Goal: Information Seeking & Learning: Learn about a topic

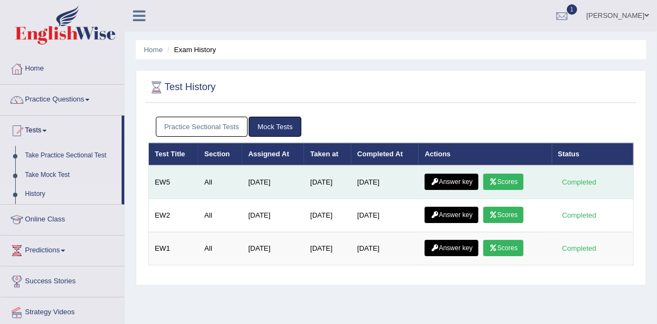
click at [461, 178] on link "Answer key" at bounding box center [452, 182] width 54 height 16
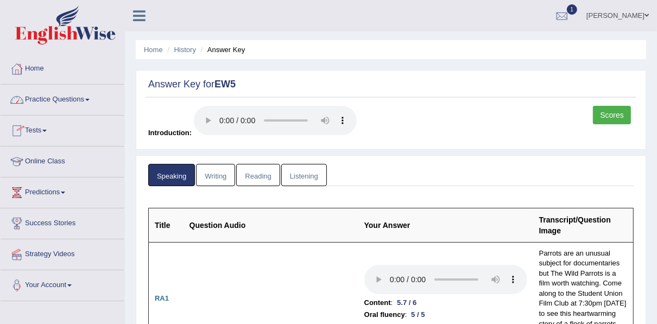
click at [32, 126] on link "Tests" at bounding box center [63, 129] width 124 height 27
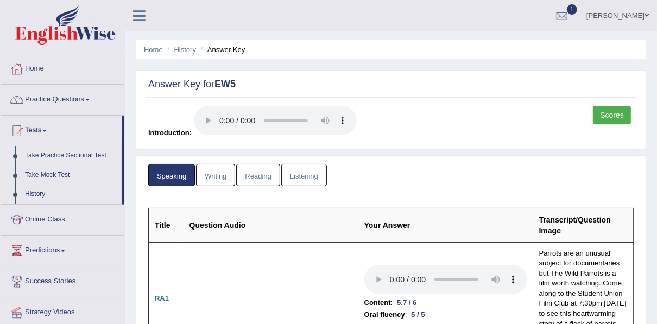
click at [54, 155] on link "Take Practice Sectional Test" at bounding box center [71, 156] width 102 height 20
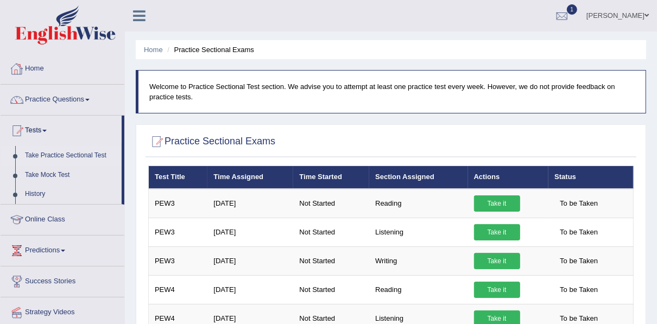
click at [50, 100] on link "Practice Questions" at bounding box center [63, 98] width 124 height 27
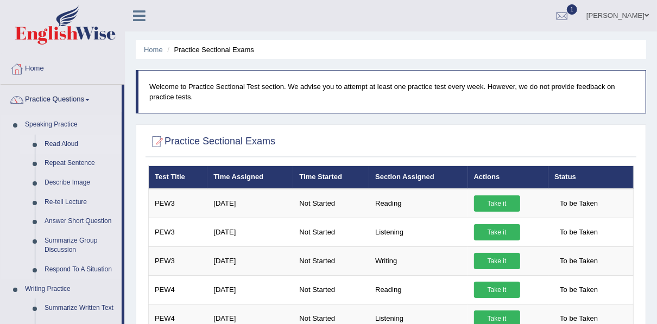
click at [54, 139] on link "Read Aloud" at bounding box center [81, 145] width 82 height 20
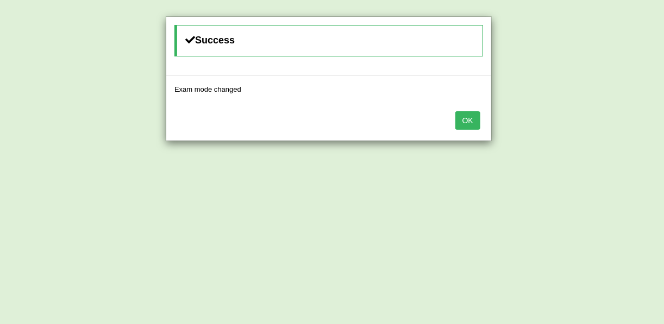
click at [584, 128] on div "Success Exam mode changed OK" at bounding box center [332, 162] width 664 height 324
click at [471, 120] on button "OK" at bounding box center [467, 120] width 25 height 18
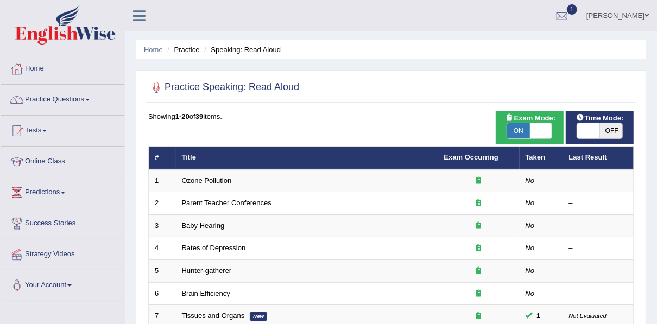
click at [589, 127] on span at bounding box center [588, 130] width 23 height 15
checkbox input "true"
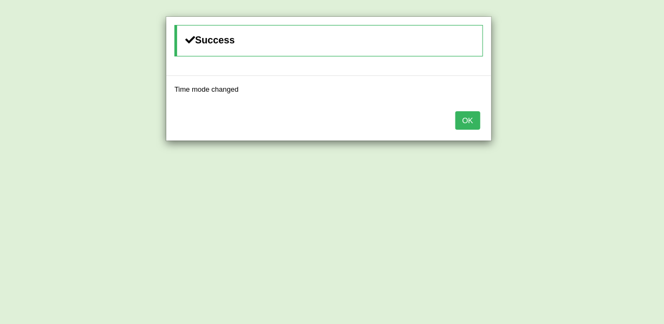
click at [468, 124] on button "OK" at bounding box center [467, 120] width 25 height 18
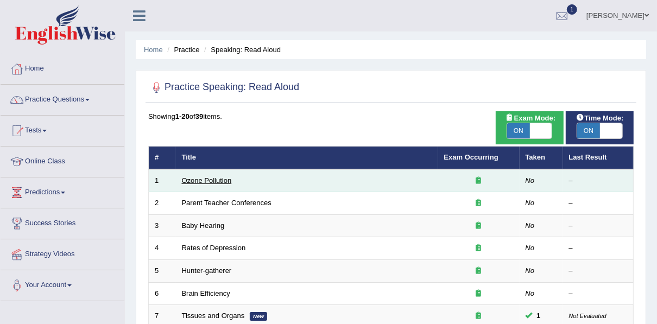
click at [184, 179] on link "Ozone Pollution" at bounding box center [207, 181] width 50 height 8
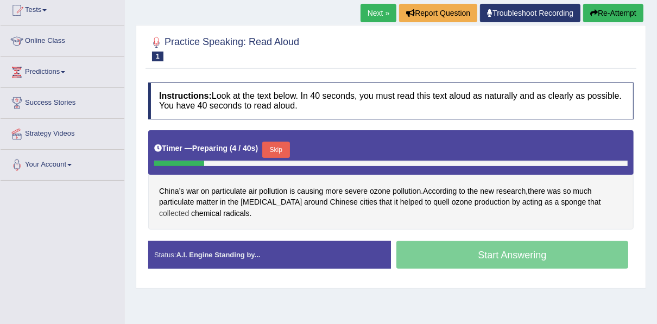
scroll to position [122, 0]
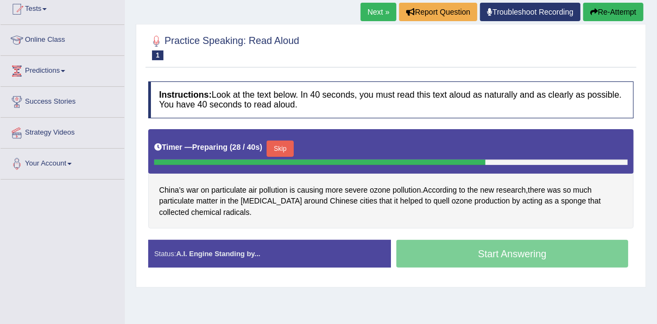
click at [284, 150] on button "Skip" at bounding box center [280, 149] width 27 height 16
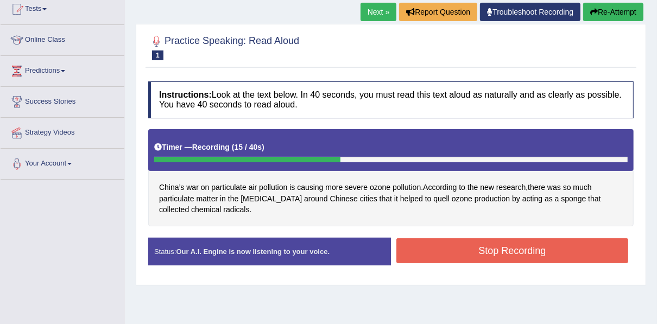
click at [444, 256] on button "Stop Recording" at bounding box center [513, 250] width 232 height 25
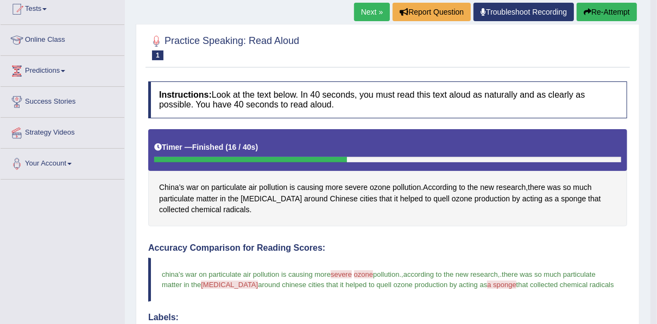
click at [655, 203] on html "Toggle navigation Home Practice Questions Speaking Practice Read Aloud Repeat S…" at bounding box center [328, 40] width 657 height 324
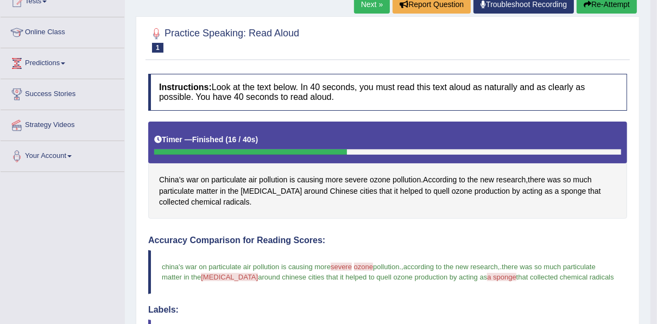
scroll to position [118, 0]
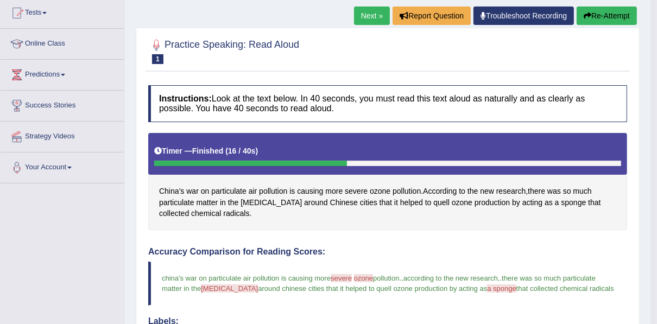
click at [374, 14] on link "Next »" at bounding box center [372, 16] width 36 height 18
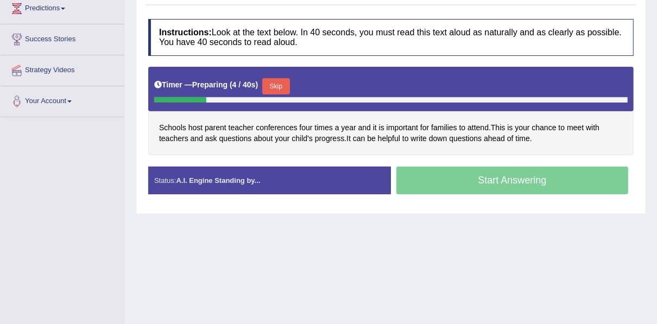
scroll to position [185, 0]
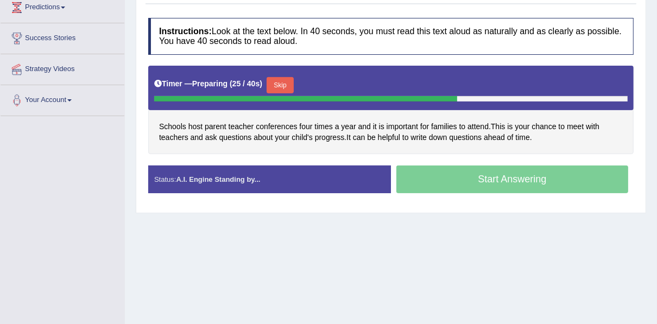
click at [272, 82] on button "Skip" at bounding box center [280, 85] width 27 height 16
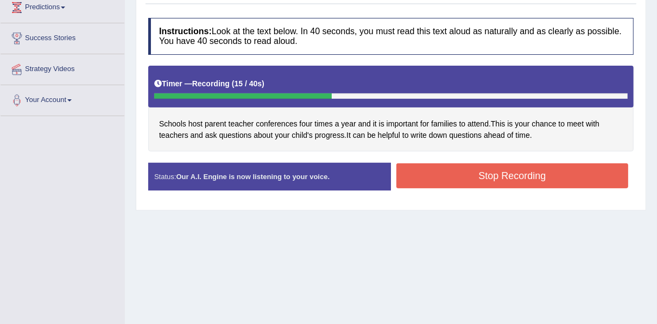
click at [467, 177] on button "Stop Recording" at bounding box center [513, 176] width 232 height 25
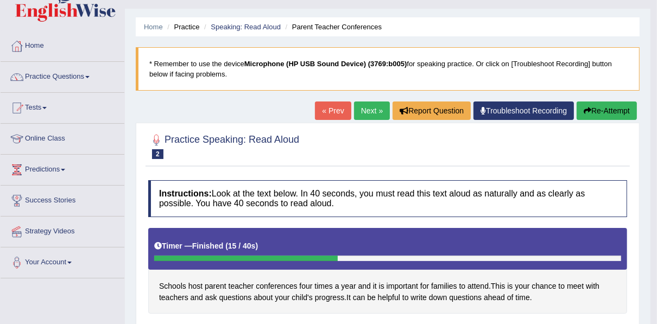
scroll to position [0, 0]
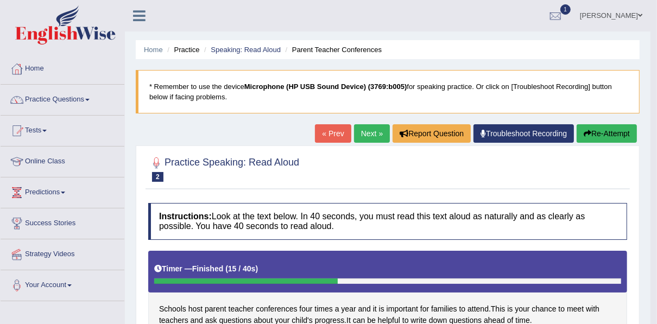
click at [369, 137] on link "Next »" at bounding box center [372, 133] width 36 height 18
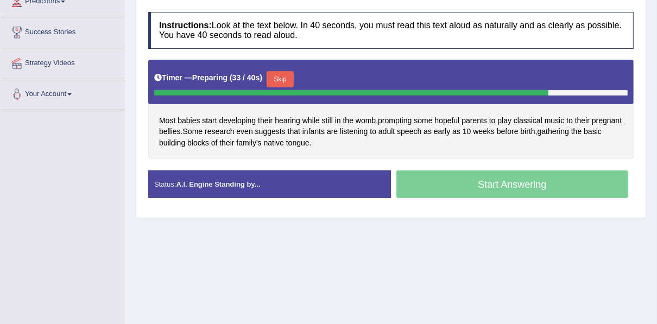
click at [268, 74] on button "Skip" at bounding box center [280, 79] width 27 height 16
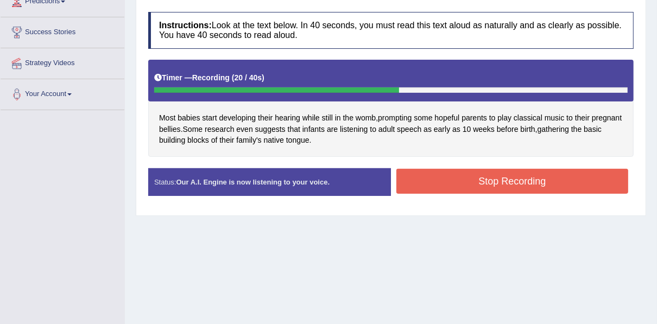
click at [437, 187] on button "Stop Recording" at bounding box center [513, 181] width 232 height 25
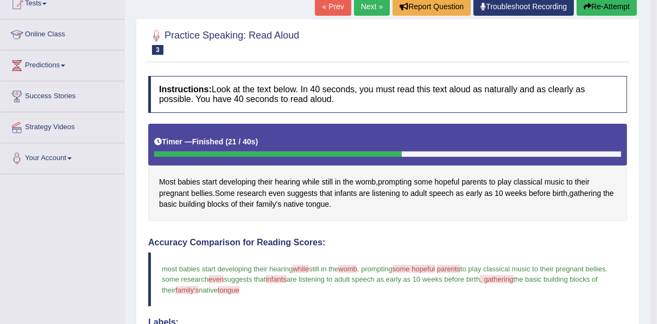
scroll to position [104, 0]
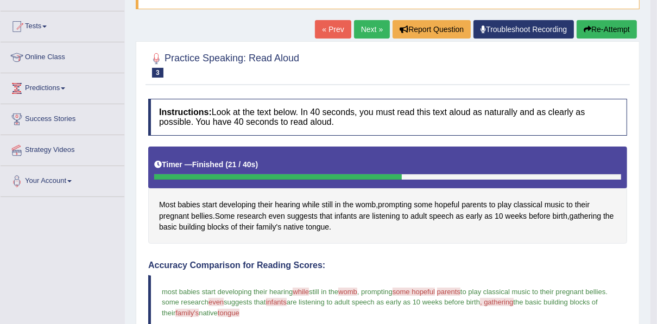
click at [600, 24] on button "Re-Attempt" at bounding box center [607, 29] width 60 height 18
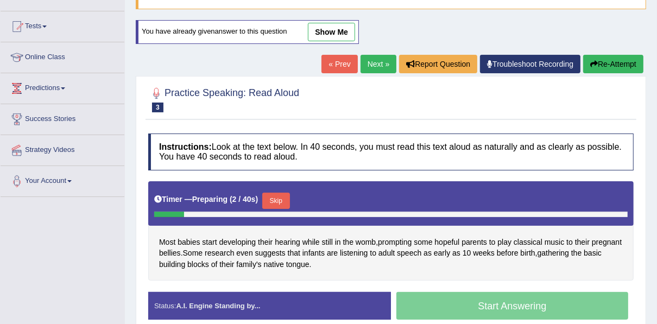
click at [656, 319] on div "Home Practice Speaking: Read Aloud Baby Hearing * Remember to use the device Mi…" at bounding box center [391, 167] width 532 height 543
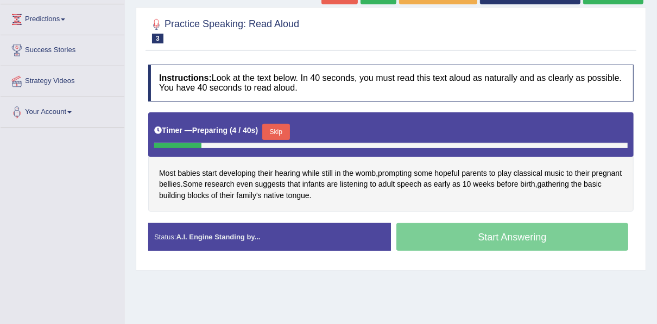
scroll to position [174, 0]
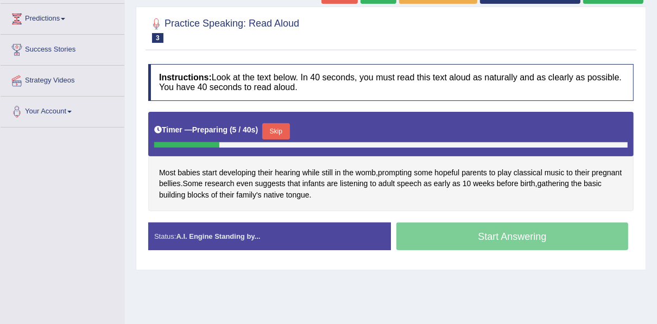
click at [276, 129] on button "Skip" at bounding box center [275, 131] width 27 height 16
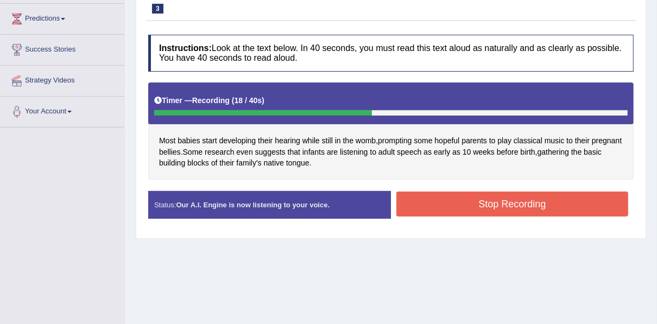
click at [445, 197] on button "Stop Recording" at bounding box center [513, 204] width 232 height 25
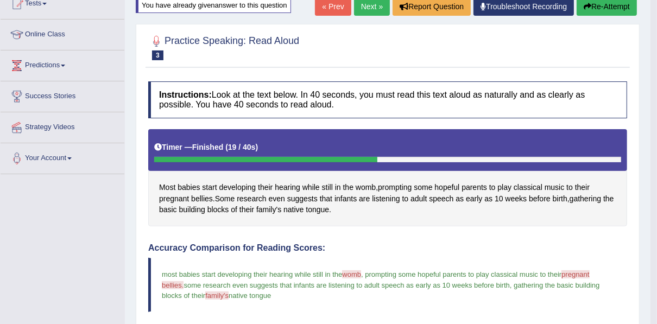
scroll to position [98, 0]
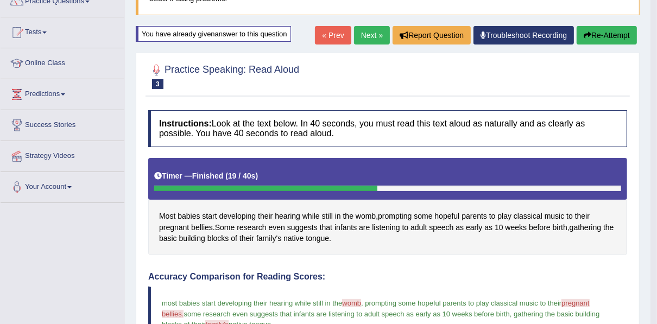
click at [621, 37] on button "Re-Attempt" at bounding box center [607, 35] width 60 height 18
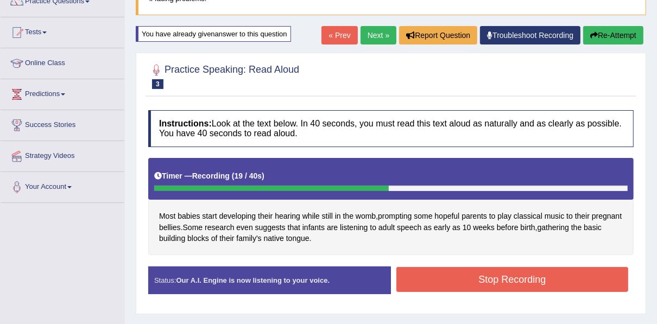
click at [474, 268] on button "Stop Recording" at bounding box center [513, 279] width 232 height 25
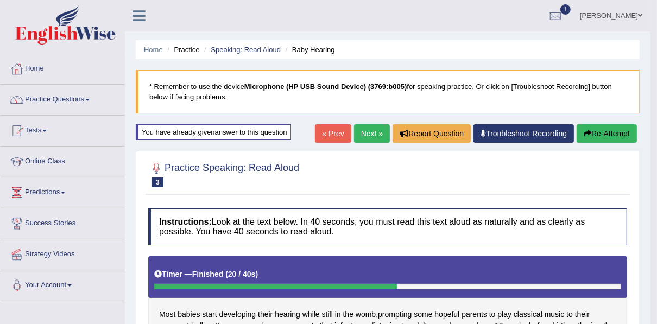
click at [364, 134] on link "Next »" at bounding box center [372, 133] width 36 height 18
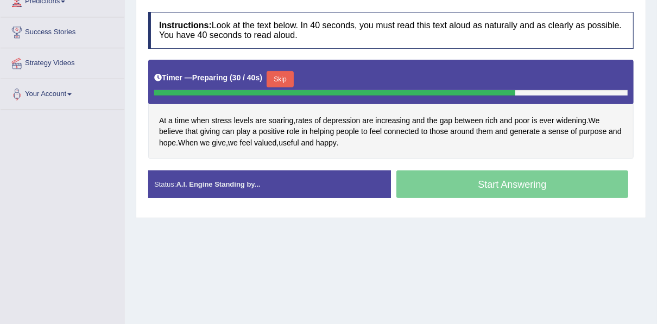
click at [290, 78] on button "Skip" at bounding box center [280, 79] width 27 height 16
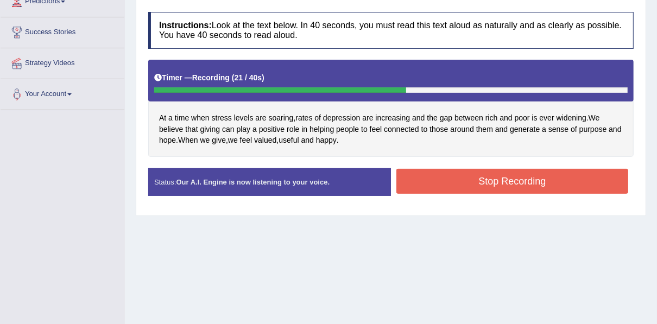
click at [444, 175] on button "Stop Recording" at bounding box center [513, 181] width 232 height 25
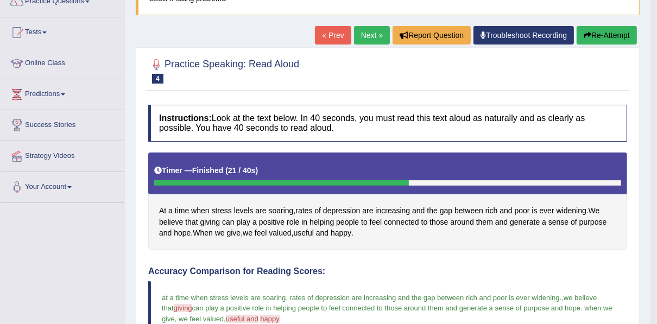
scroll to position [75, 0]
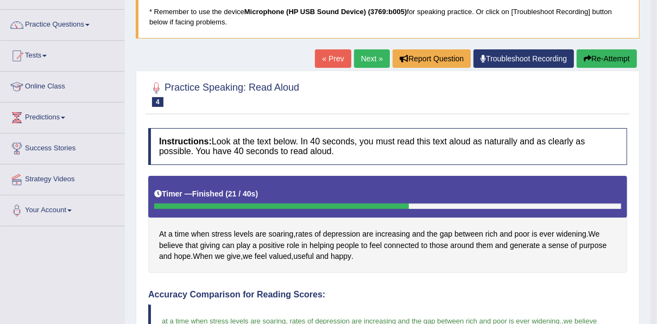
click at [374, 60] on link "Next »" at bounding box center [372, 58] width 36 height 18
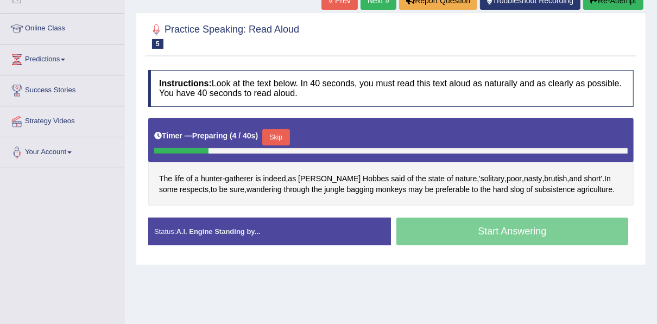
scroll to position [168, 0]
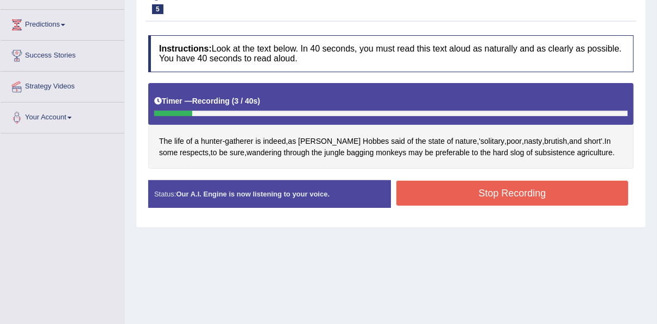
click at [459, 189] on button "Stop Recording" at bounding box center [513, 193] width 232 height 25
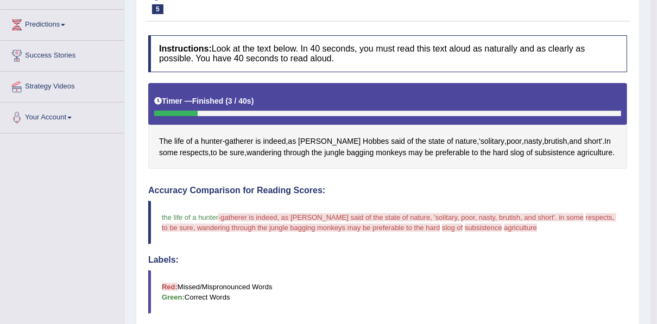
scroll to position [0, 0]
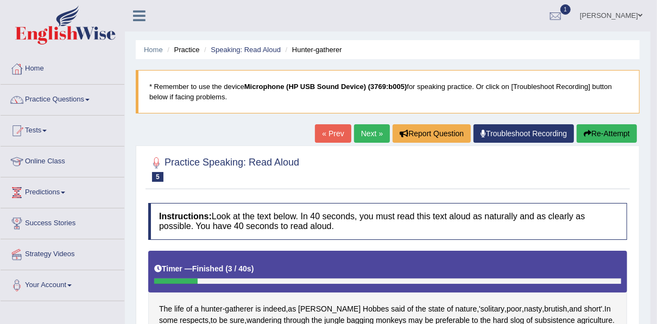
click at [617, 130] on button "Re-Attempt" at bounding box center [607, 133] width 60 height 18
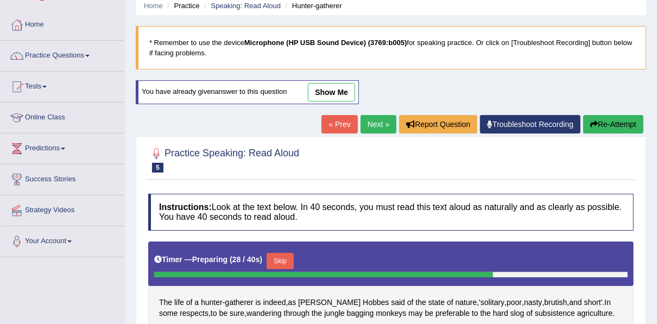
scroll to position [40, 0]
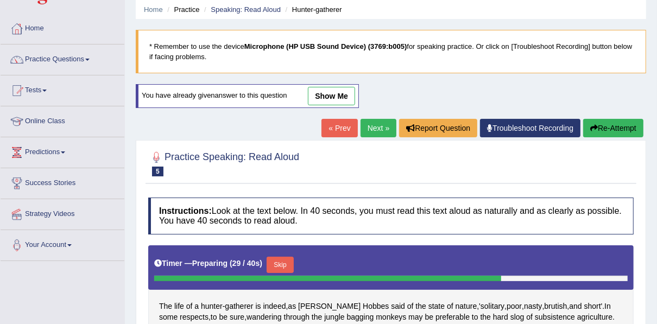
click at [617, 121] on button "Re-Attempt" at bounding box center [613, 128] width 60 height 18
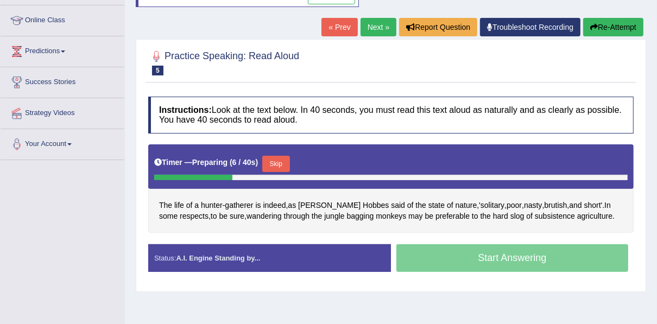
scroll to position [143, 0]
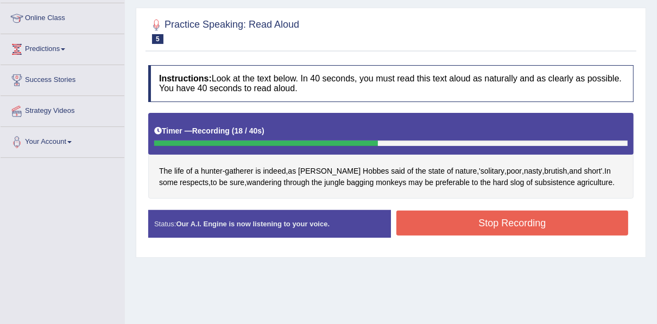
click at [454, 223] on button "Stop Recording" at bounding box center [513, 223] width 232 height 25
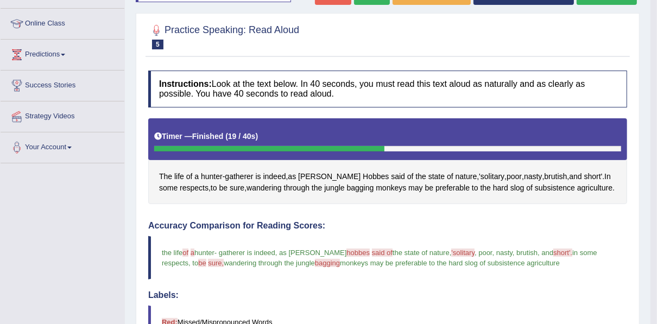
scroll to position [131, 0]
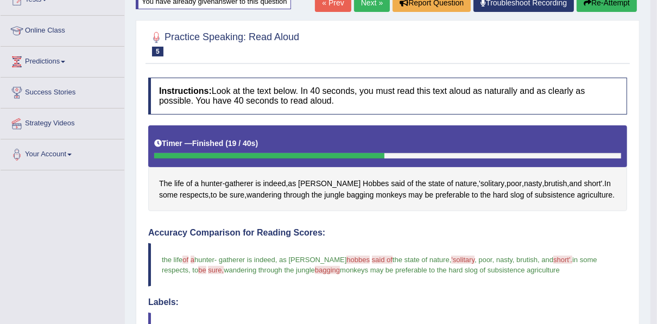
click at [601, 7] on button "Re-Attempt" at bounding box center [607, 2] width 60 height 18
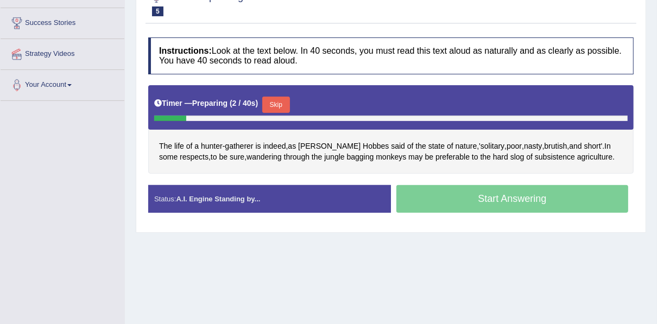
click at [279, 100] on button "Skip" at bounding box center [275, 105] width 27 height 16
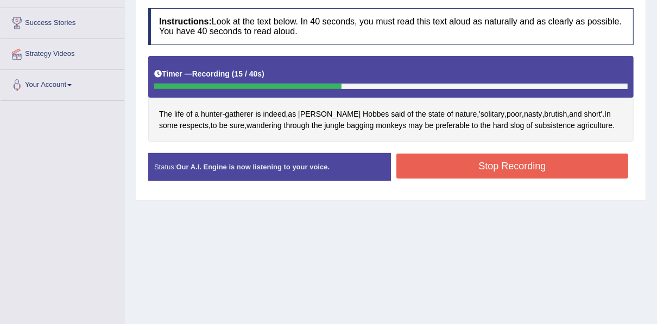
click at [430, 166] on button "Stop Recording" at bounding box center [513, 166] width 232 height 25
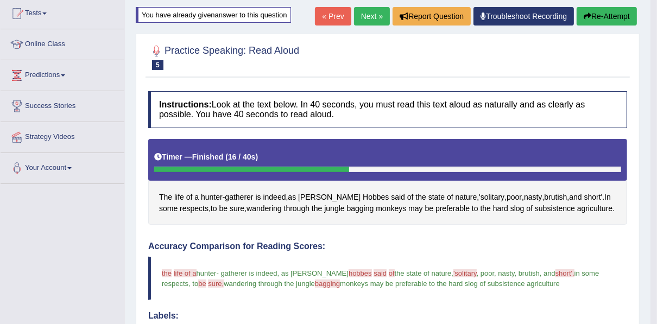
scroll to position [114, 0]
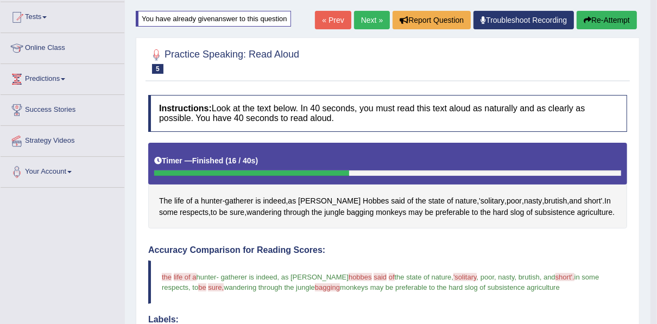
click at [364, 17] on link "Next »" at bounding box center [372, 20] width 36 height 18
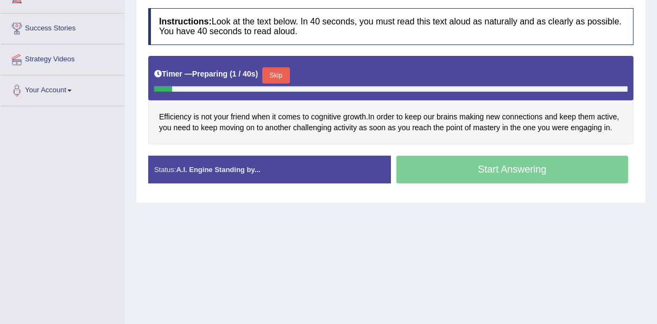
scroll to position [199, 0]
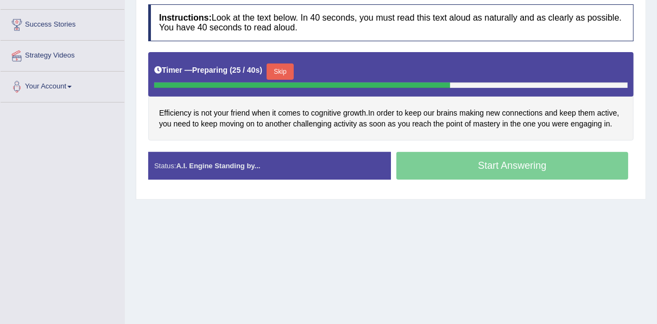
click at [285, 72] on button "Skip" at bounding box center [280, 72] width 27 height 16
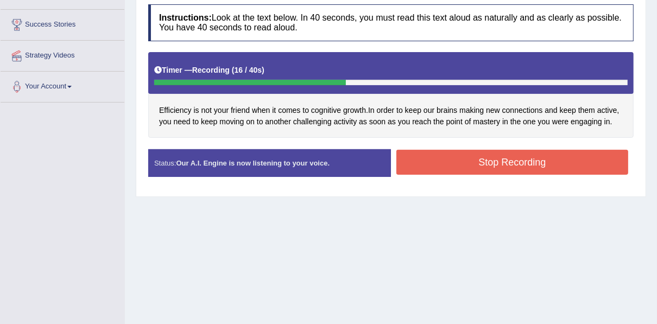
click at [557, 158] on button "Stop Recording" at bounding box center [513, 162] width 232 height 25
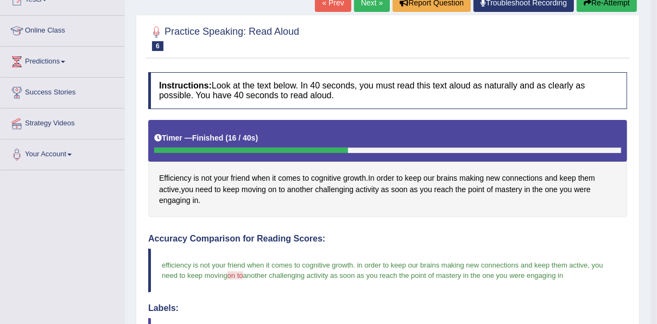
scroll to position [91, 0]
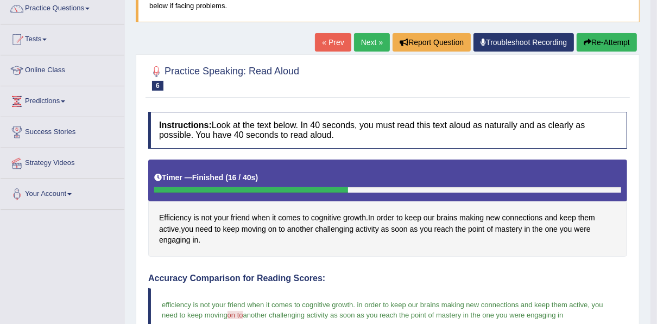
drag, startPoint x: 366, startPoint y: 43, endPoint x: 410, endPoint y: 51, distance: 45.2
click at [366, 43] on link "Next »" at bounding box center [372, 42] width 36 height 18
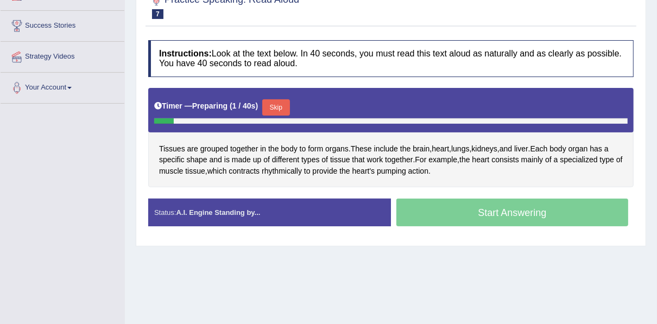
scroll to position [198, 0]
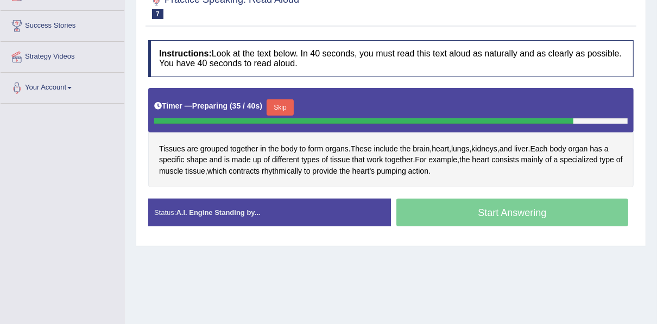
click at [278, 110] on button "Skip" at bounding box center [280, 107] width 27 height 16
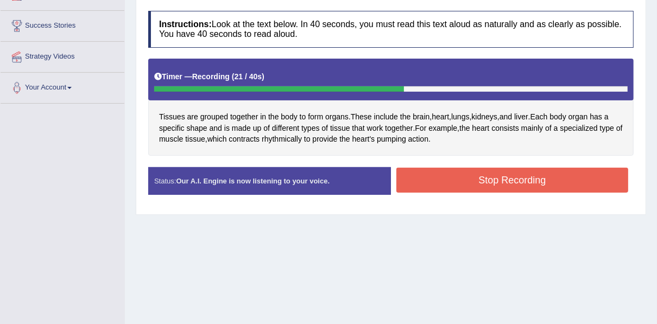
click at [426, 186] on button "Stop Recording" at bounding box center [513, 180] width 232 height 25
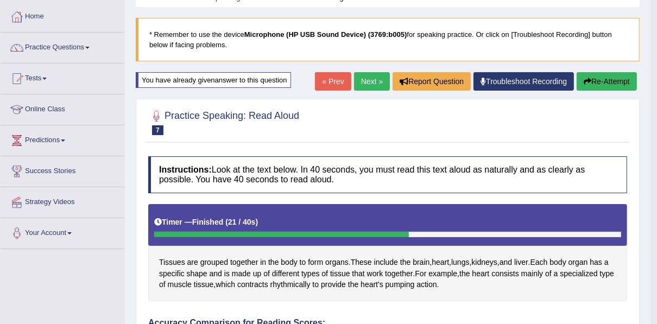
scroll to position [33, 0]
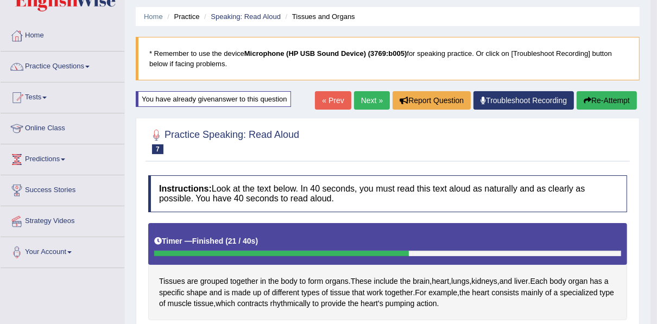
drag, startPoint x: 592, startPoint y: 103, endPoint x: 611, endPoint y: 96, distance: 20.3
click at [592, 103] on button "Re-Attempt" at bounding box center [607, 100] width 60 height 18
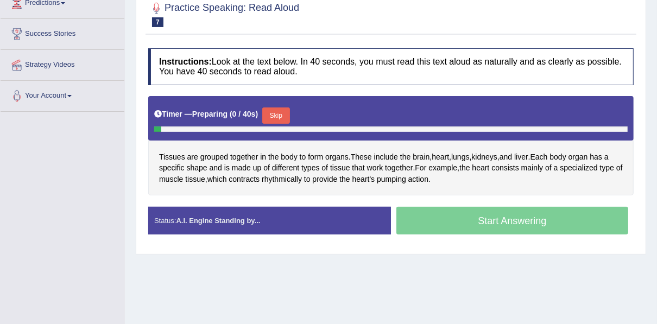
click at [284, 113] on button "Skip" at bounding box center [275, 116] width 27 height 16
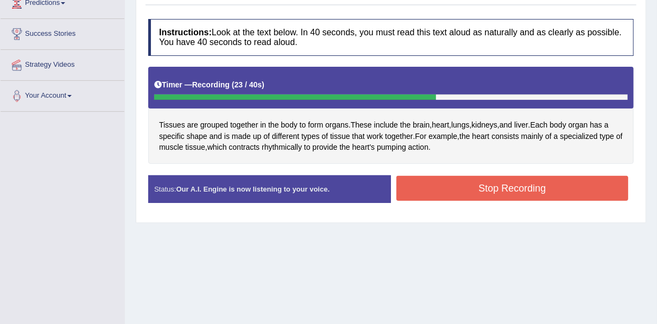
click at [420, 191] on button "Stop Recording" at bounding box center [513, 188] width 232 height 25
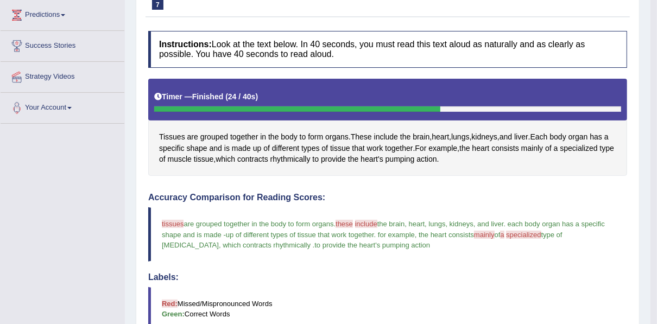
scroll to position [117, 0]
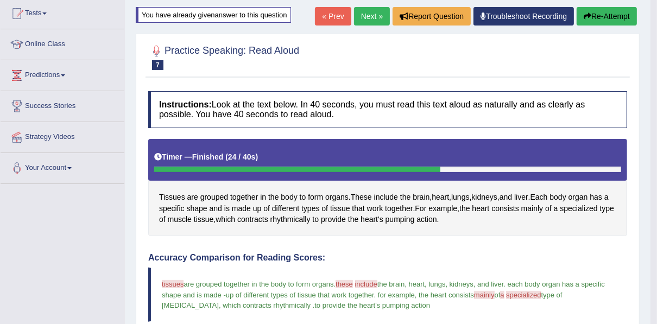
click at [373, 20] on link "Next »" at bounding box center [372, 16] width 36 height 18
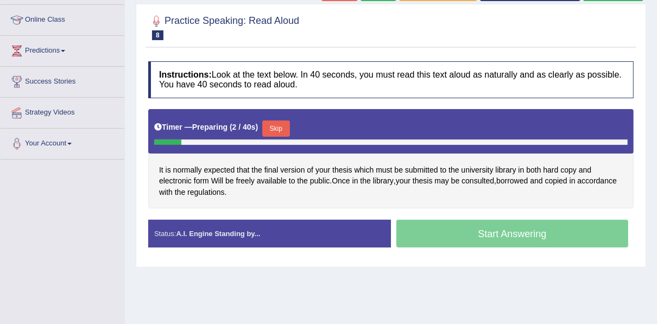
scroll to position [149, 0]
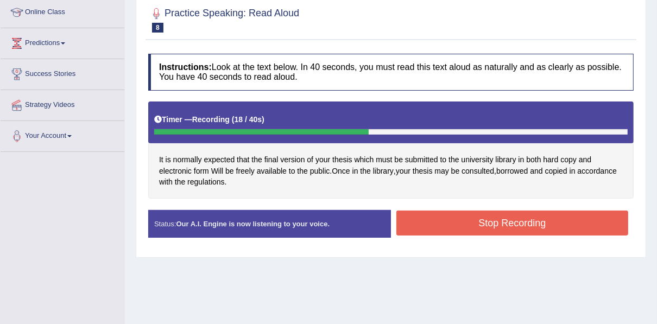
click at [442, 218] on button "Stop Recording" at bounding box center [513, 223] width 232 height 25
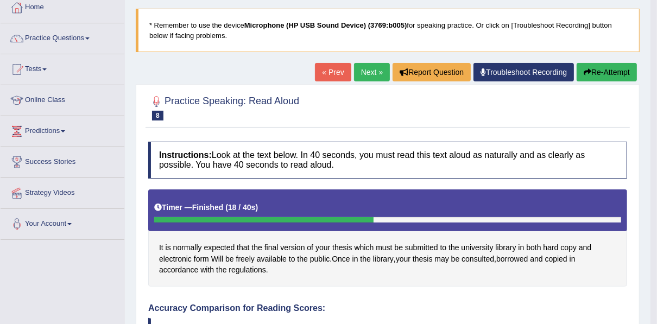
scroll to position [61, 0]
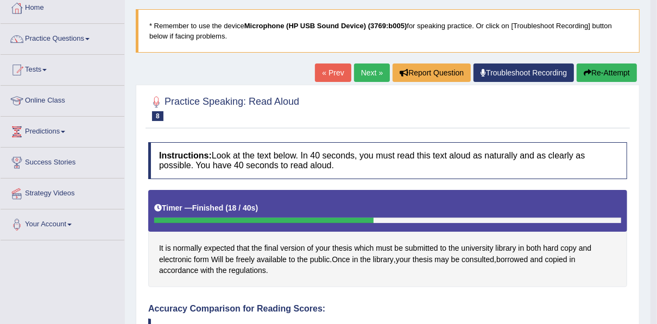
click at [377, 71] on link "Next »" at bounding box center [372, 73] width 36 height 18
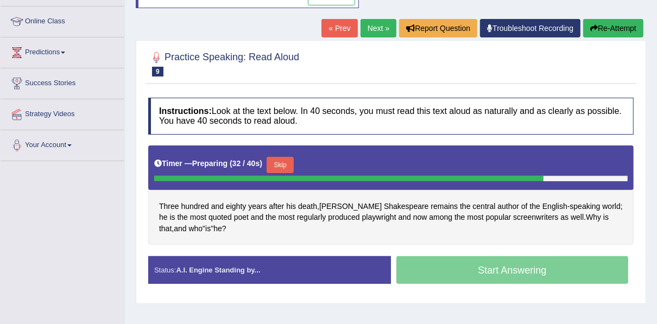
click at [269, 162] on button "Skip" at bounding box center [280, 165] width 27 height 16
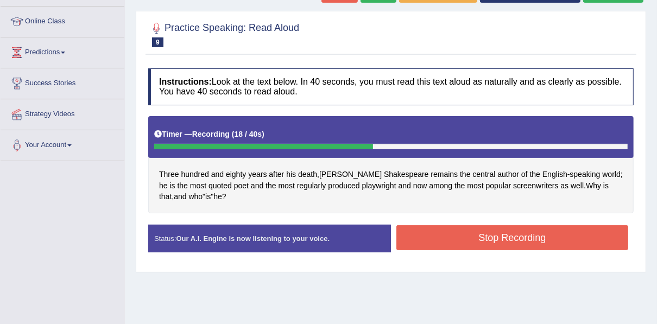
click at [537, 228] on button "Stop Recording" at bounding box center [513, 237] width 232 height 25
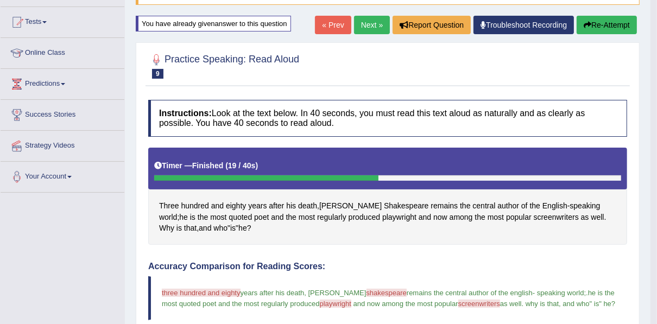
scroll to position [108, 0]
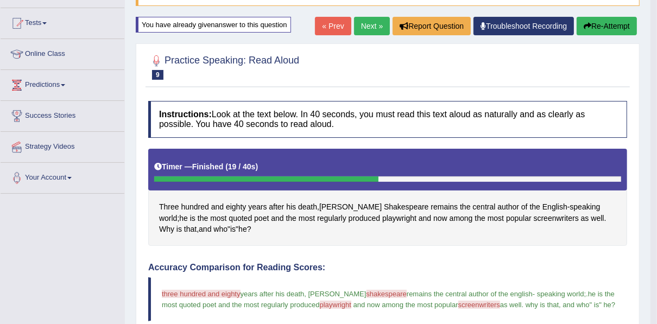
click at [585, 27] on icon "button" at bounding box center [588, 26] width 8 height 8
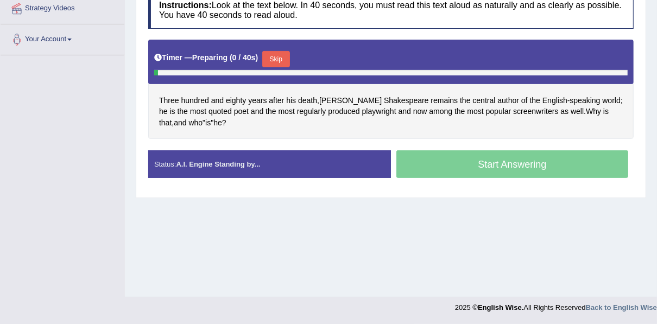
scroll to position [246, 0]
click at [277, 51] on button "Skip" at bounding box center [275, 59] width 27 height 16
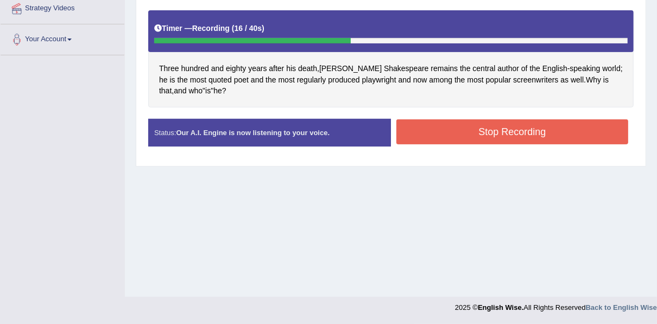
click at [409, 124] on button "Stop Recording" at bounding box center [513, 132] width 232 height 25
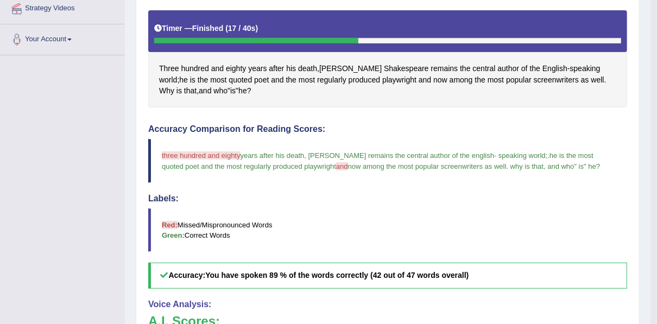
drag, startPoint x: 657, startPoint y: 126, endPoint x: 658, endPoint y: 170, distance: 44.0
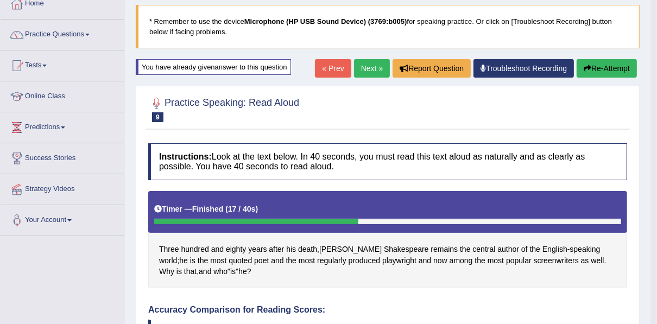
scroll to position [0, 0]
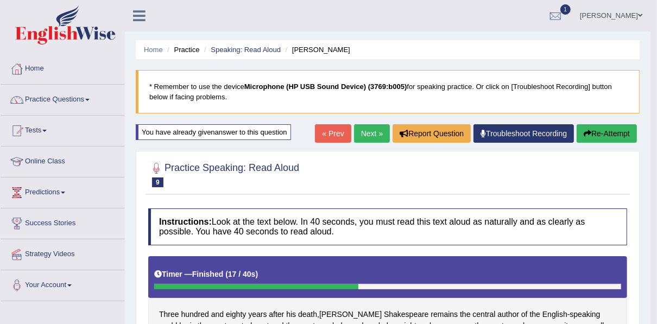
click at [368, 129] on link "Next »" at bounding box center [372, 133] width 36 height 18
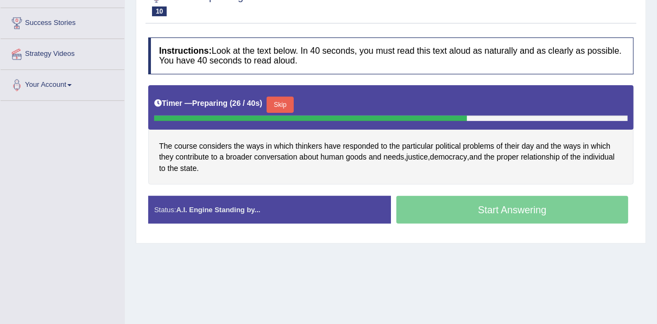
click at [275, 99] on button "Skip" at bounding box center [280, 105] width 27 height 16
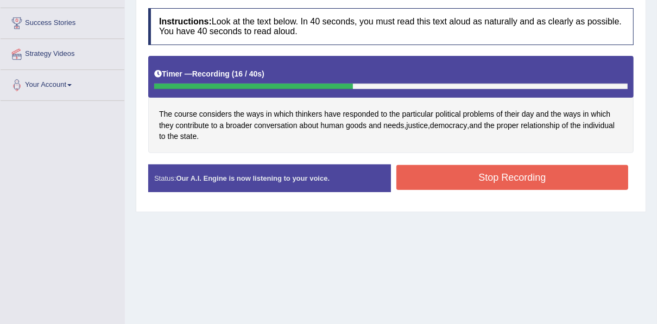
click at [435, 173] on button "Stop Recording" at bounding box center [513, 177] width 232 height 25
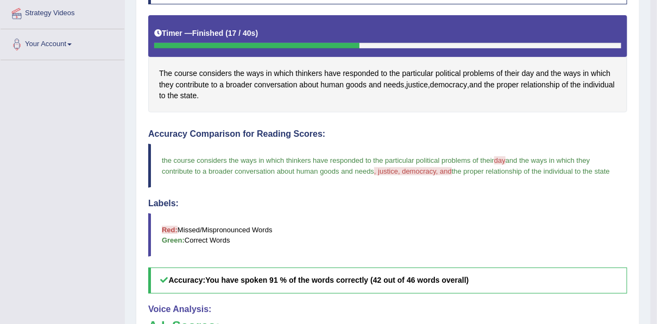
scroll to position [72, 0]
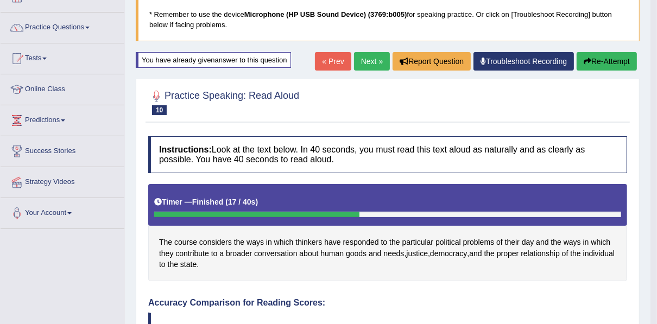
click at [369, 60] on link "Next »" at bounding box center [372, 61] width 36 height 18
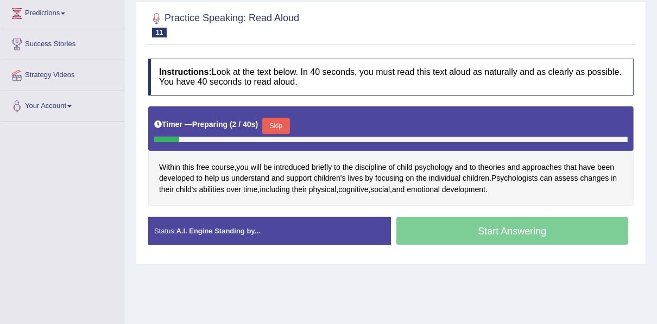
scroll to position [182, 0]
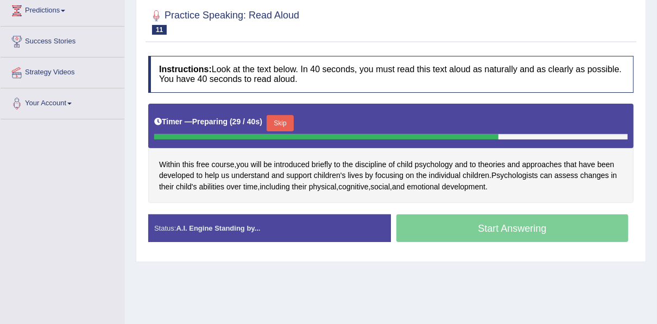
click at [278, 120] on button "Skip" at bounding box center [280, 123] width 27 height 16
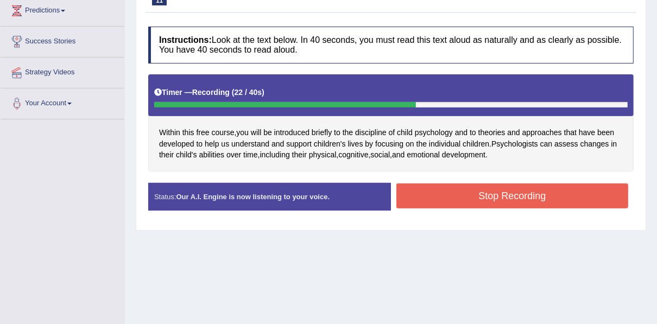
click at [424, 193] on button "Stop Recording" at bounding box center [513, 196] width 232 height 25
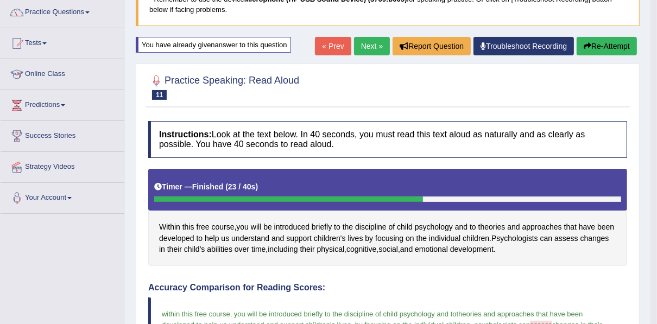
scroll to position [86, 0]
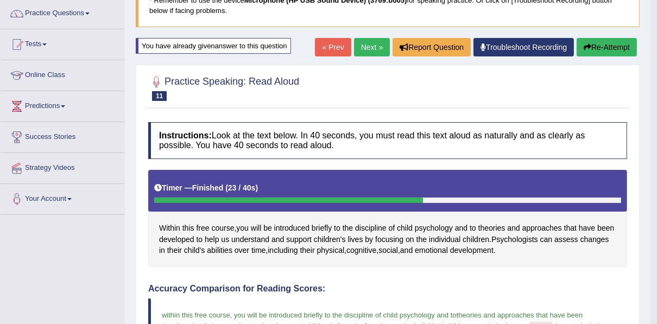
click at [369, 48] on link "Next »" at bounding box center [372, 47] width 36 height 18
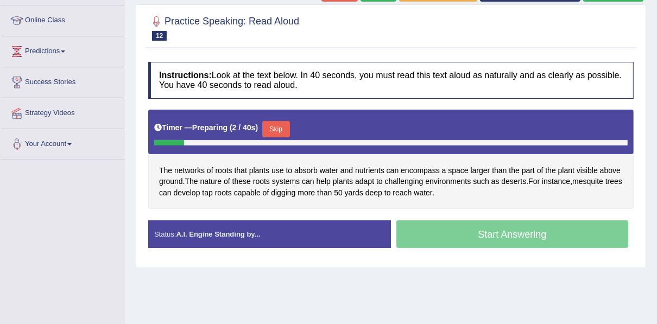
scroll to position [143, 0]
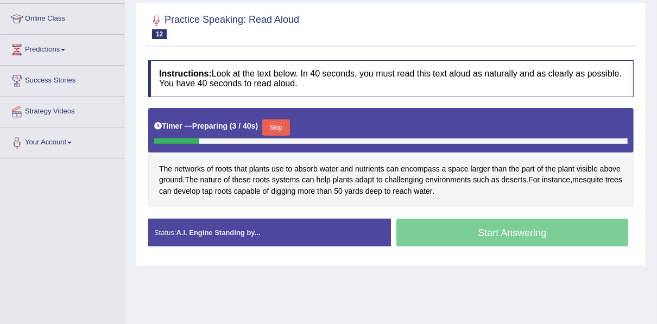
click at [273, 124] on button "Skip" at bounding box center [275, 128] width 27 height 16
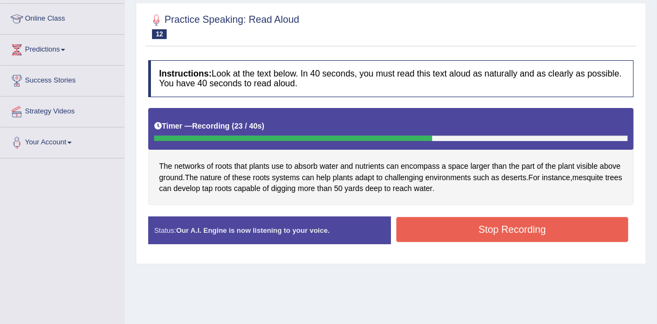
click at [437, 229] on button "Stop Recording" at bounding box center [513, 229] width 232 height 25
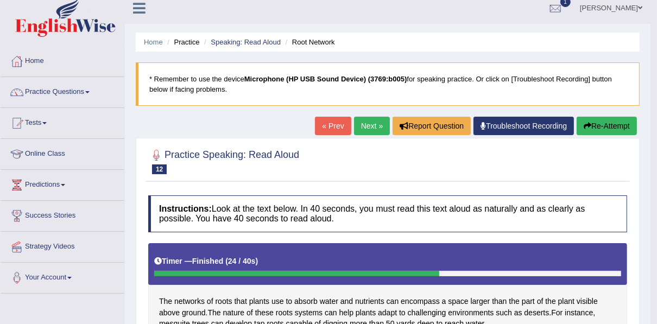
scroll to position [0, 0]
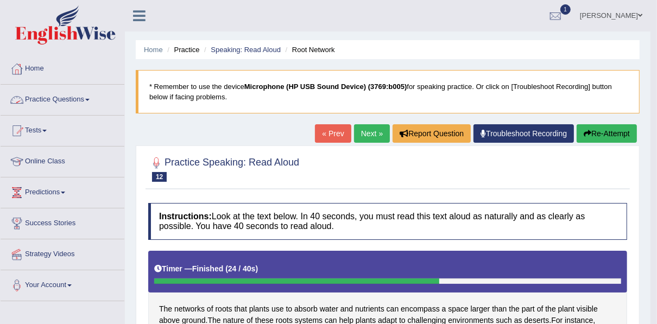
click at [70, 100] on link "Practice Questions" at bounding box center [63, 98] width 124 height 27
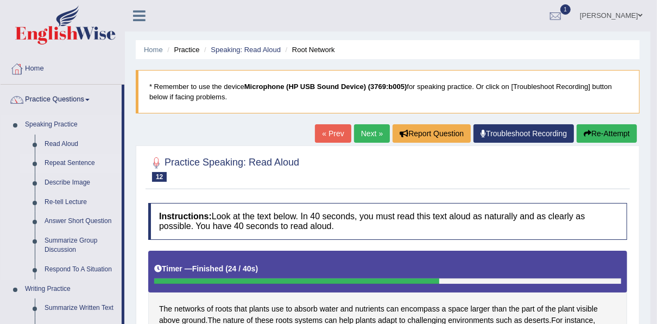
click at [64, 164] on link "Repeat Sentence" at bounding box center [81, 164] width 82 height 20
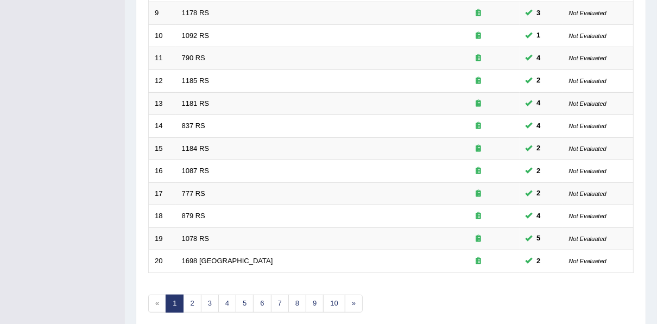
scroll to position [390, 0]
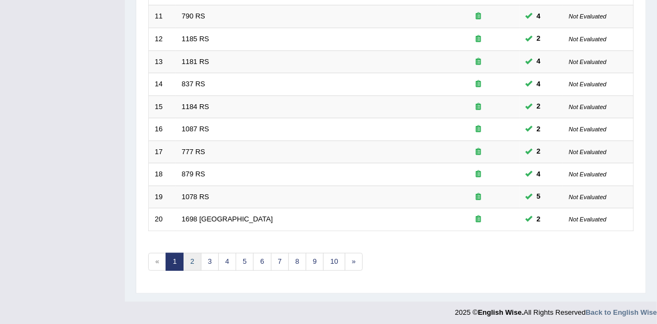
click at [185, 256] on link "2" at bounding box center [192, 262] width 18 height 18
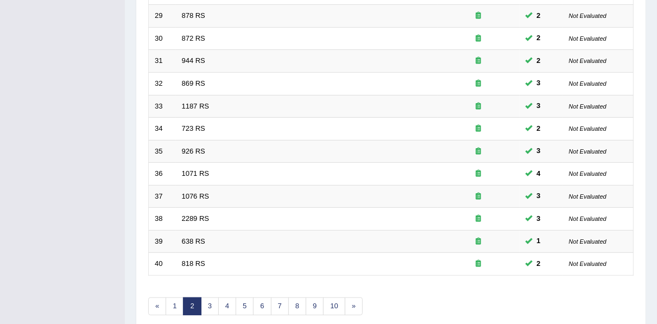
scroll to position [386, 0]
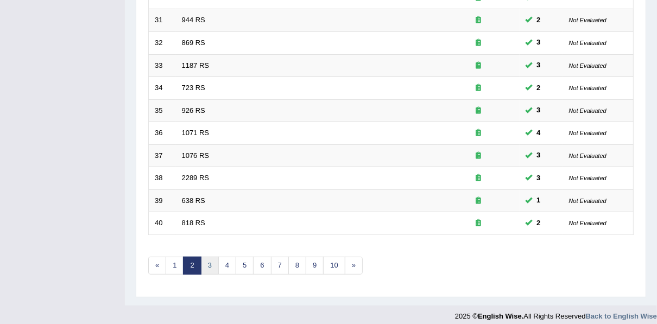
click at [211, 263] on link "3" at bounding box center [210, 266] width 18 height 18
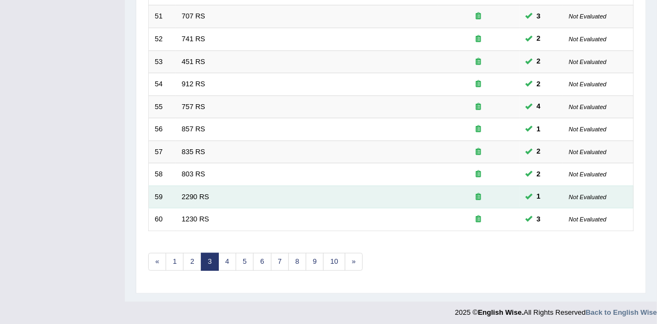
scroll to position [388, 0]
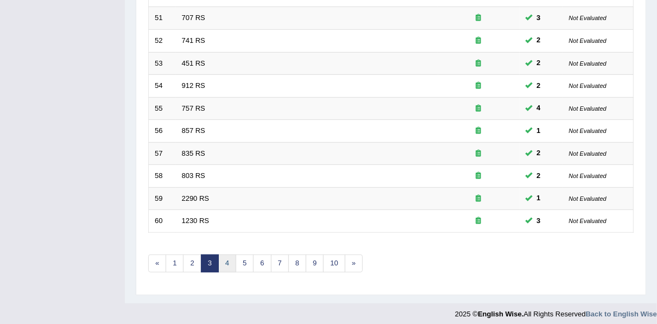
click at [221, 263] on link "4" at bounding box center [227, 264] width 18 height 18
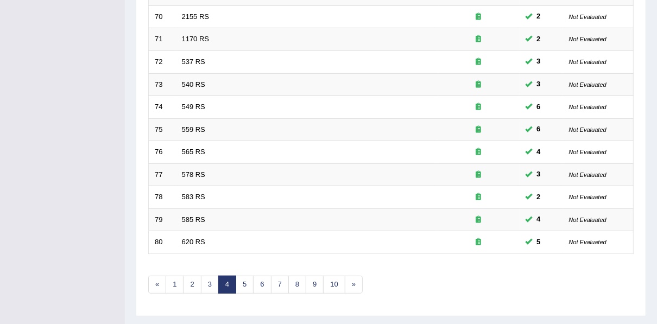
scroll to position [390, 0]
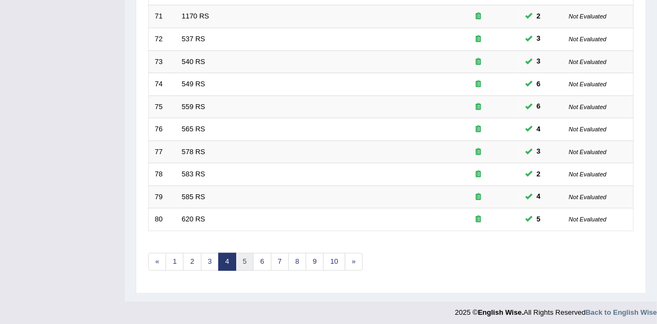
click at [244, 262] on link "5" at bounding box center [245, 262] width 18 height 18
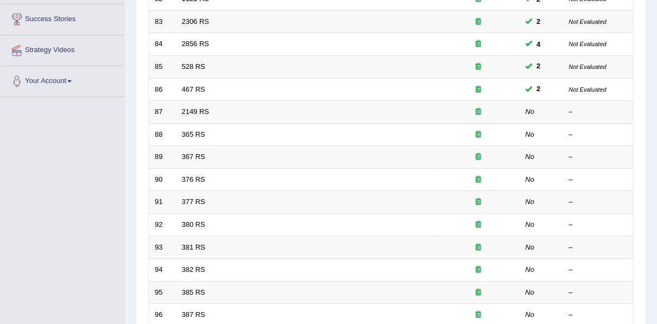
scroll to position [228, 0]
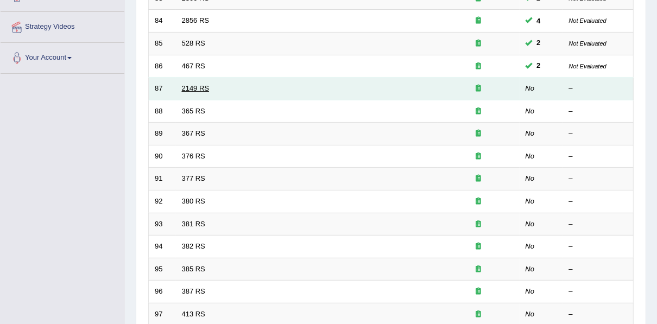
click at [193, 86] on link "2149 RS" at bounding box center [196, 88] width 28 height 8
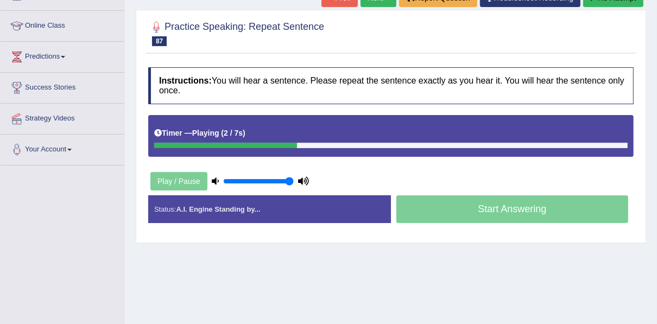
scroll to position [138, 0]
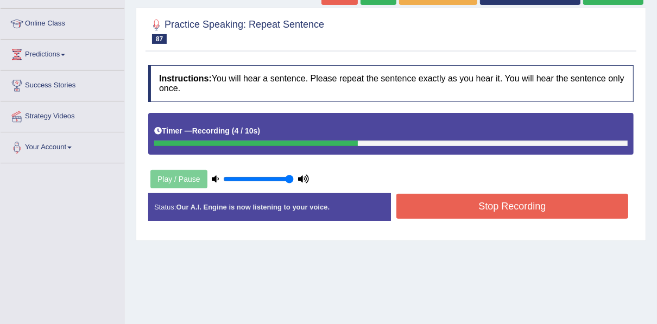
click at [443, 197] on button "Stop Recording" at bounding box center [513, 206] width 232 height 25
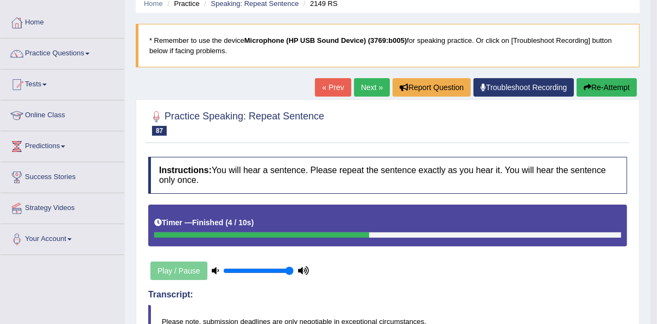
scroll to position [35, 0]
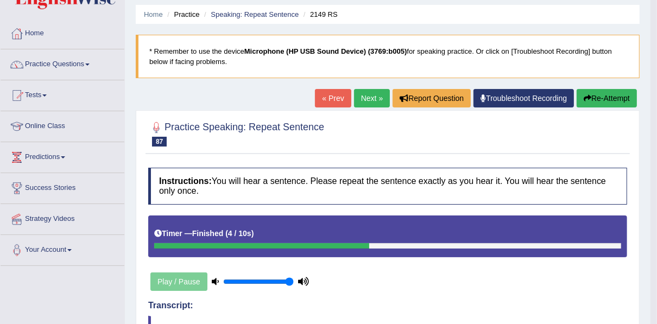
click at [614, 94] on button "Re-Attempt" at bounding box center [607, 98] width 60 height 18
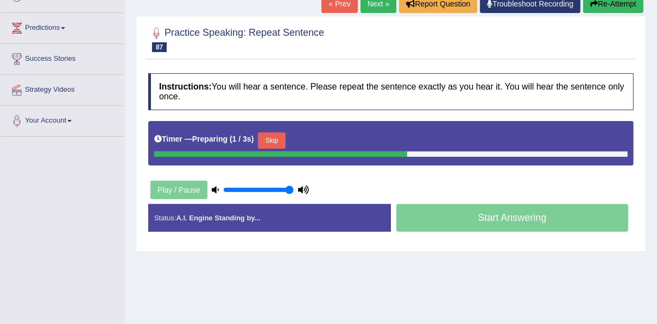
click at [270, 147] on div "Skip" at bounding box center [271, 142] width 27 height 19
click at [270, 135] on button "Skip" at bounding box center [271, 141] width 27 height 16
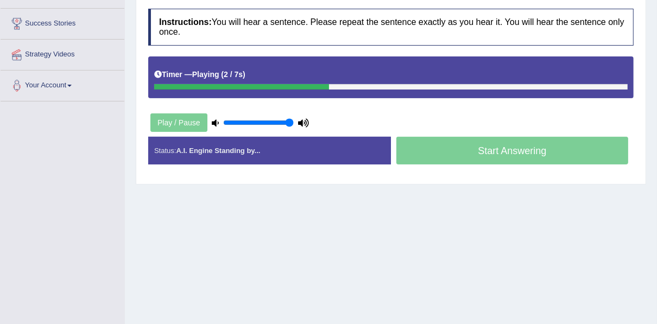
scroll to position [202, 0]
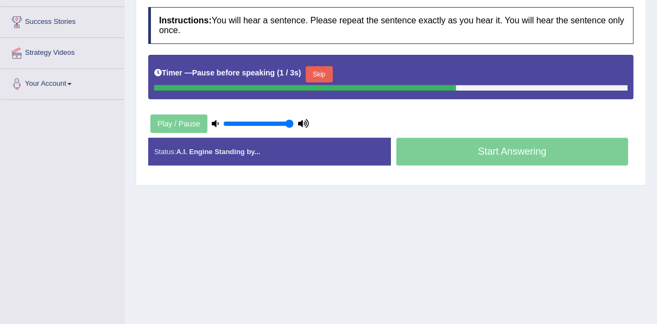
click at [322, 74] on button "Skip" at bounding box center [319, 74] width 27 height 16
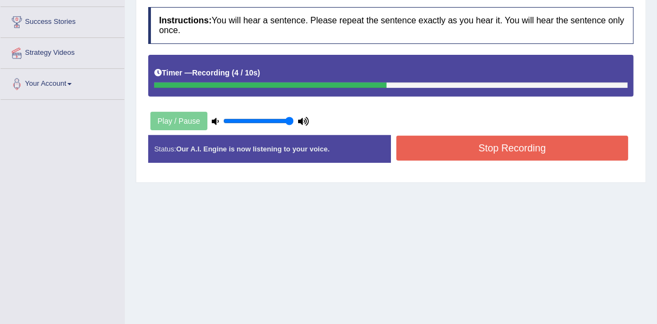
click at [472, 150] on button "Stop Recording" at bounding box center [513, 148] width 232 height 25
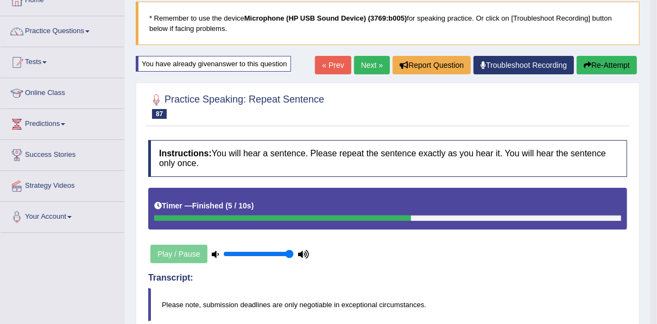
scroll to position [0, 0]
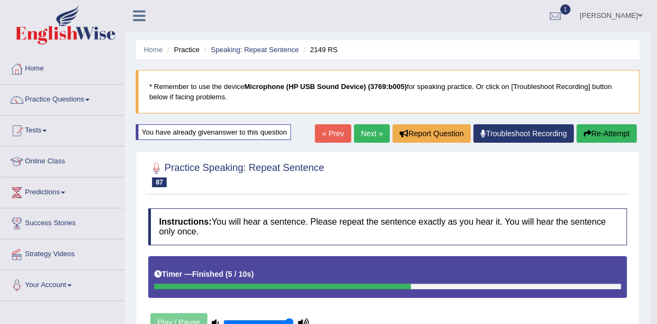
click at [364, 133] on link "Next »" at bounding box center [372, 133] width 36 height 18
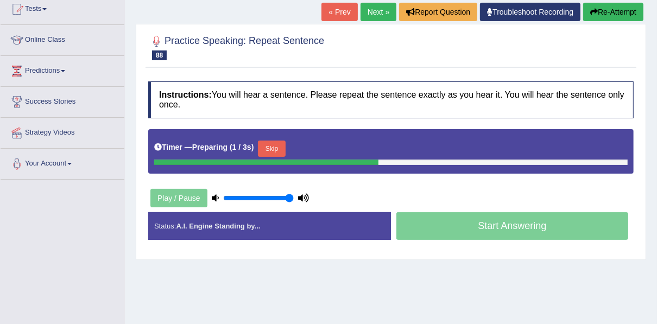
scroll to position [122, 0]
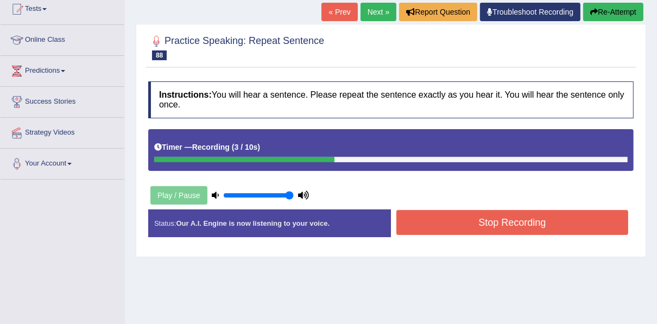
click at [428, 221] on button "Stop Recording" at bounding box center [513, 222] width 232 height 25
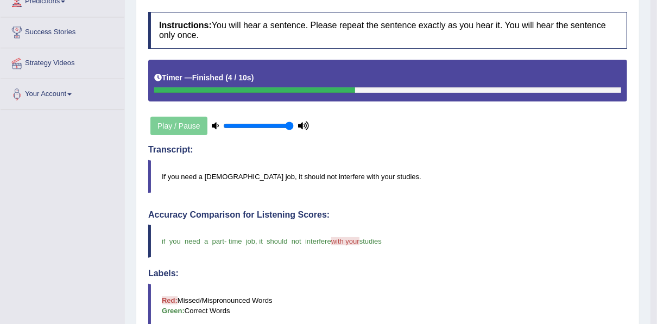
scroll to position [183, 0]
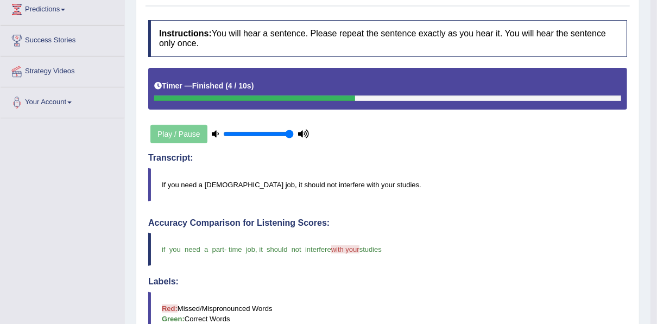
drag, startPoint x: 656, startPoint y: 98, endPoint x: 656, endPoint y: 79, distance: 19.0
drag, startPoint x: 656, startPoint y: 95, endPoint x: 660, endPoint y: 71, distance: 24.7
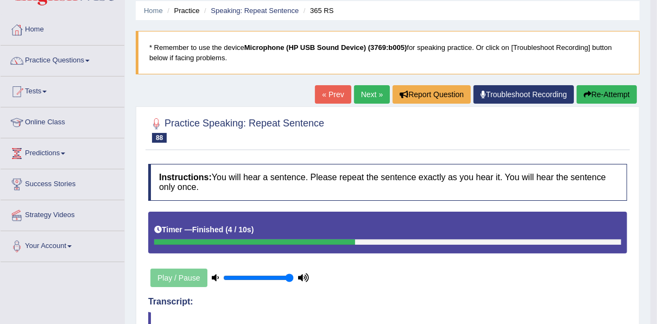
scroll to position [29, 0]
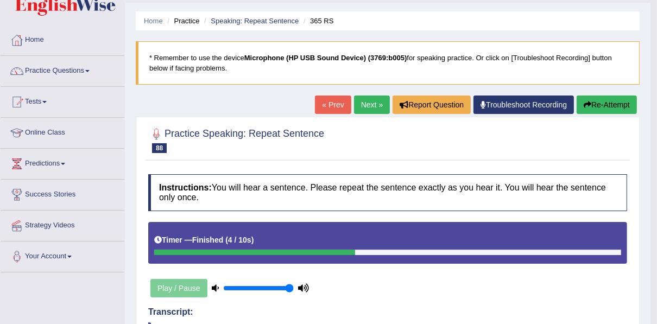
click at [371, 104] on link "Next »" at bounding box center [372, 105] width 36 height 18
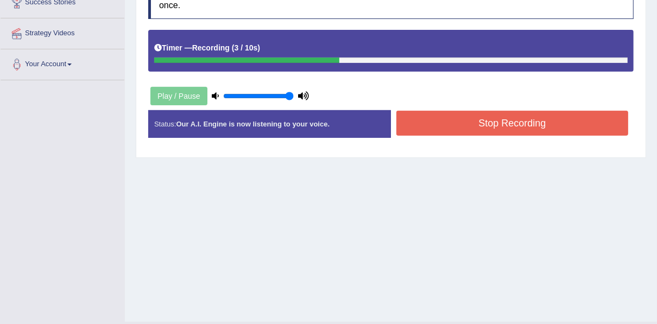
scroll to position [246, 0]
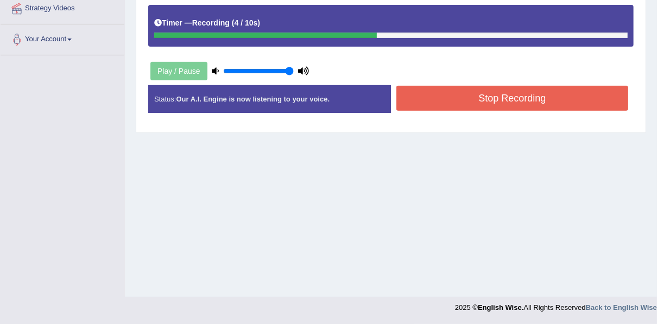
click at [540, 95] on button "Stop Recording" at bounding box center [513, 98] width 232 height 25
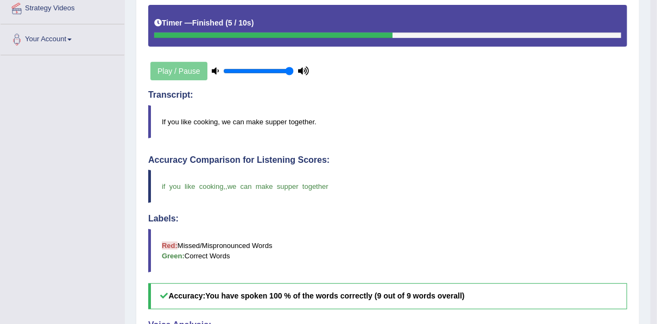
drag, startPoint x: 656, startPoint y: 130, endPoint x: 655, endPoint y: 94, distance: 36.4
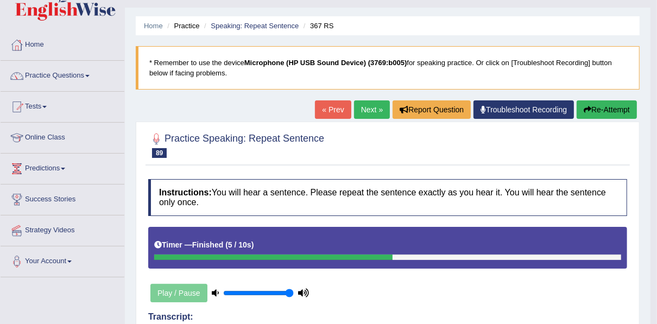
scroll to position [20, 0]
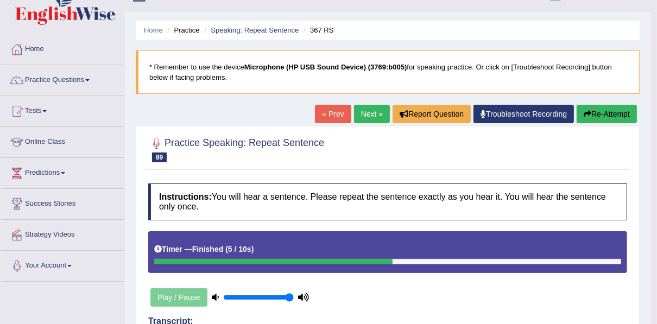
click at [381, 114] on link "Next »" at bounding box center [372, 114] width 36 height 18
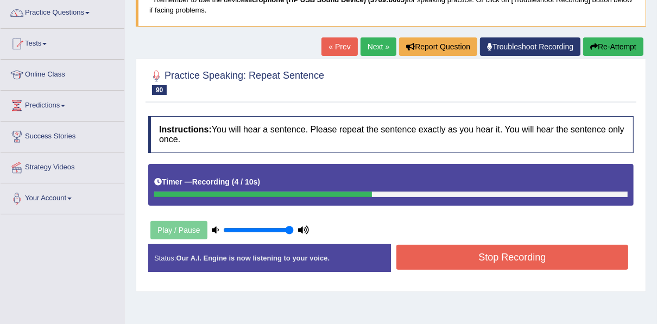
scroll to position [246, 0]
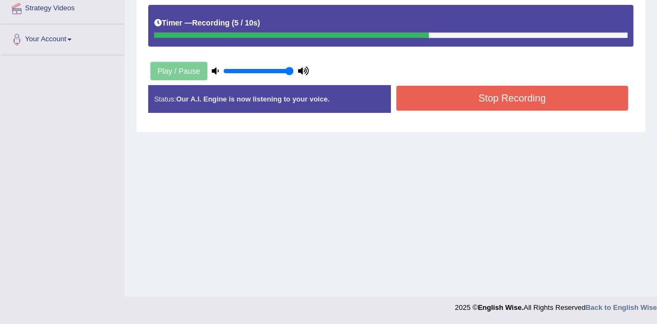
click at [564, 100] on button "Stop Recording" at bounding box center [513, 98] width 232 height 25
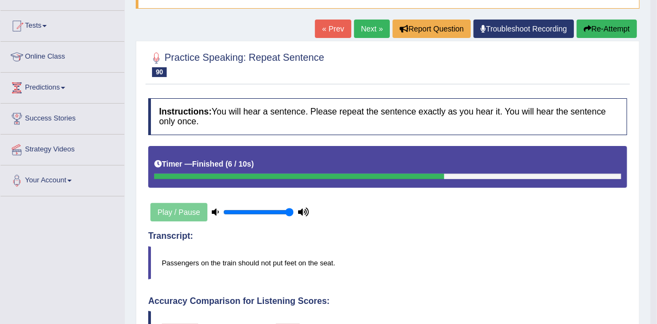
scroll to position [103, 0]
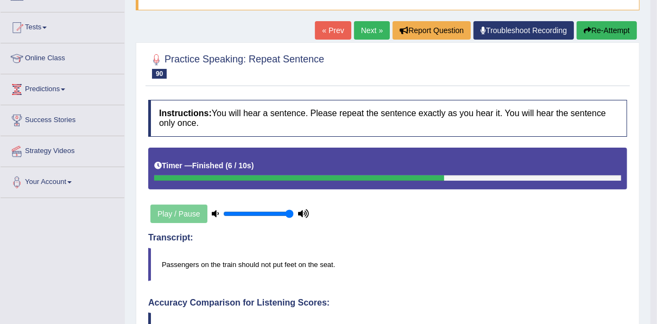
click at [607, 32] on button "Re-Attempt" at bounding box center [607, 30] width 60 height 18
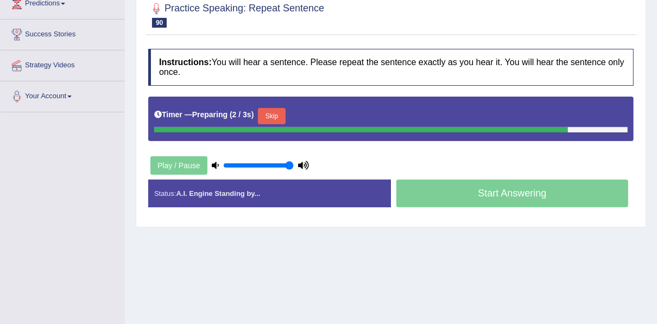
scroll to position [189, 0]
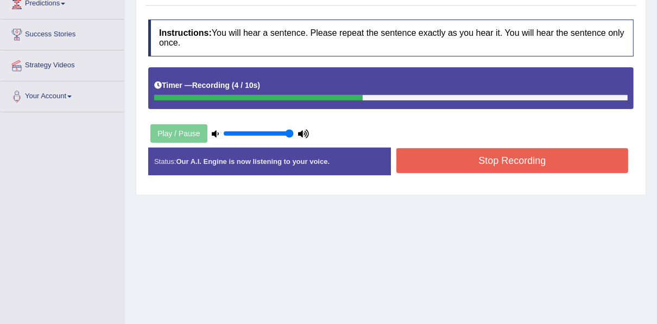
click at [522, 155] on button "Stop Recording" at bounding box center [513, 160] width 232 height 25
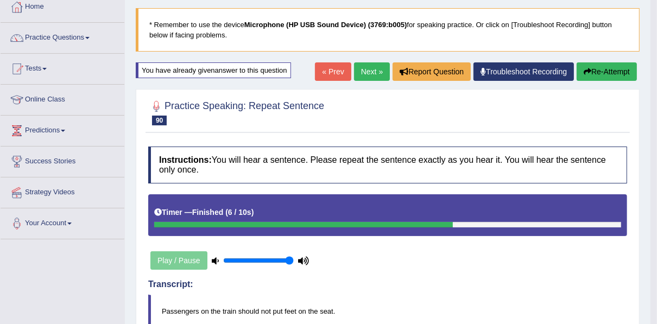
scroll to position [46, 0]
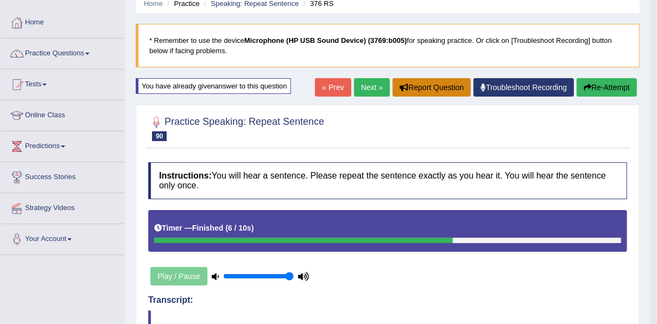
drag, startPoint x: 371, startPoint y: 83, endPoint x: 398, endPoint y: 83, distance: 27.2
click at [371, 83] on link "Next »" at bounding box center [372, 87] width 36 height 18
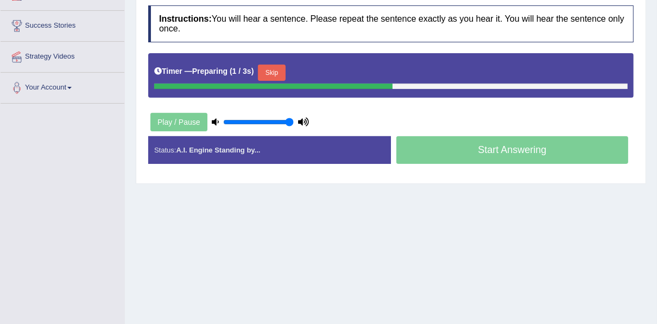
scroll to position [200, 0]
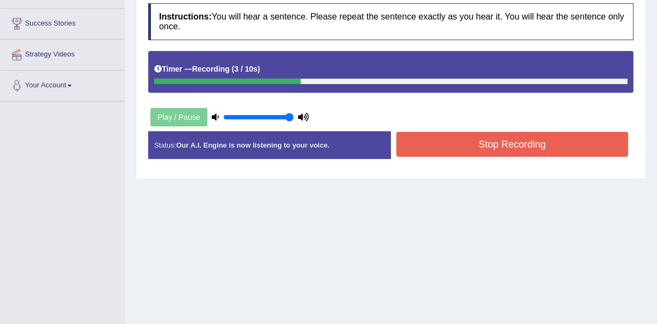
click at [464, 144] on button "Stop Recording" at bounding box center [513, 144] width 232 height 25
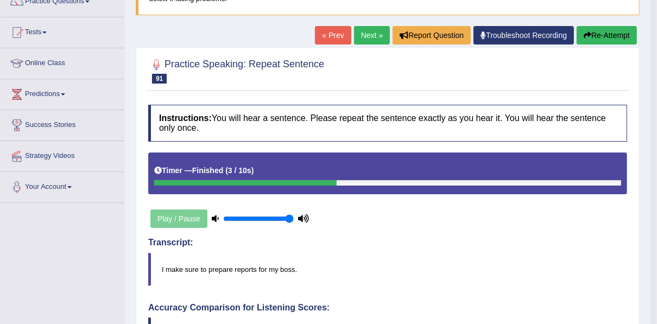
scroll to position [64, 0]
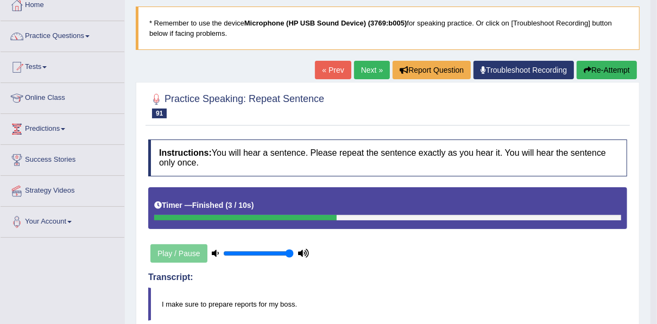
click at [613, 67] on button "Re-Attempt" at bounding box center [607, 70] width 60 height 18
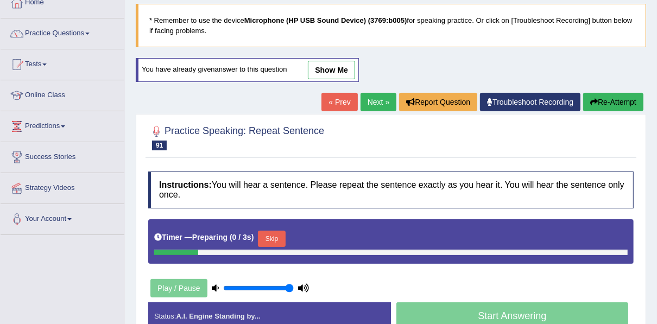
scroll to position [64, 0]
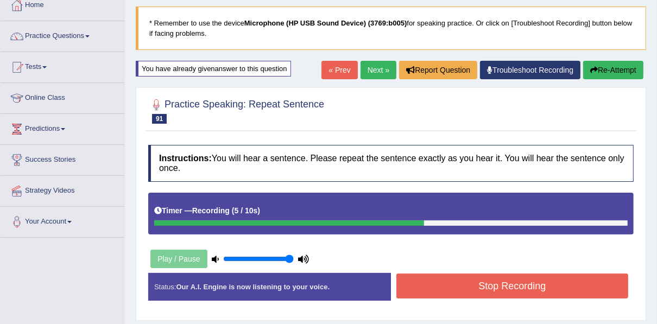
click at [528, 274] on button "Stop Recording" at bounding box center [513, 286] width 232 height 25
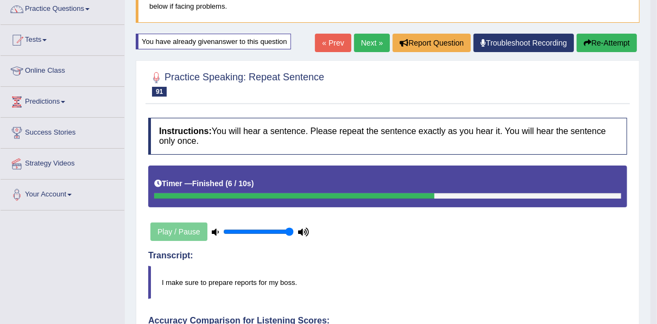
scroll to position [87, 0]
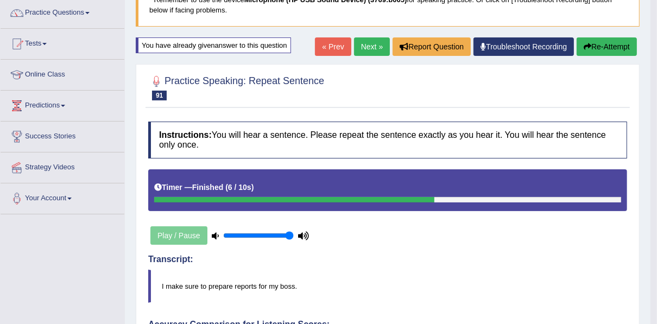
click at [371, 51] on link "Next »" at bounding box center [372, 46] width 36 height 18
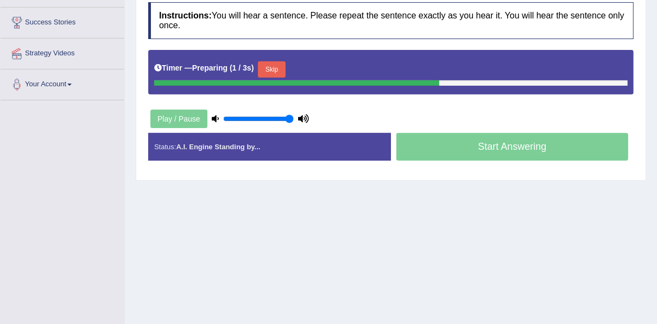
scroll to position [235, 0]
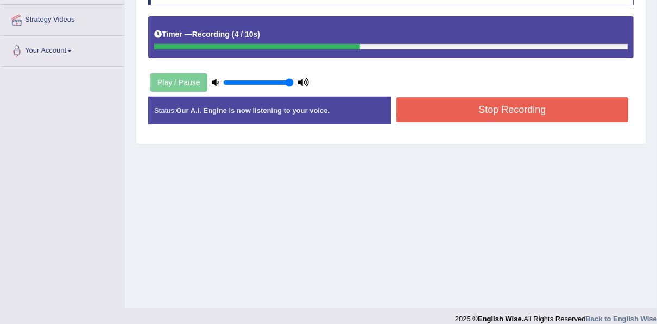
click at [546, 113] on button "Stop Recording" at bounding box center [513, 109] width 232 height 25
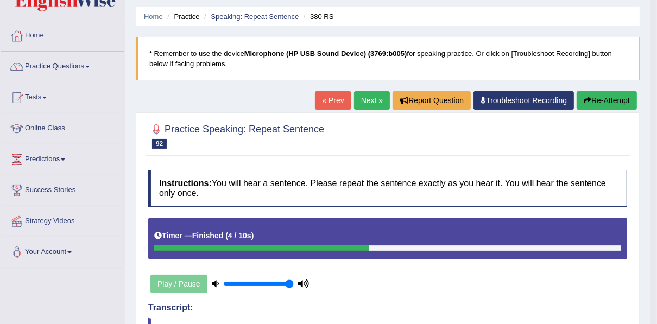
scroll to position [0, 0]
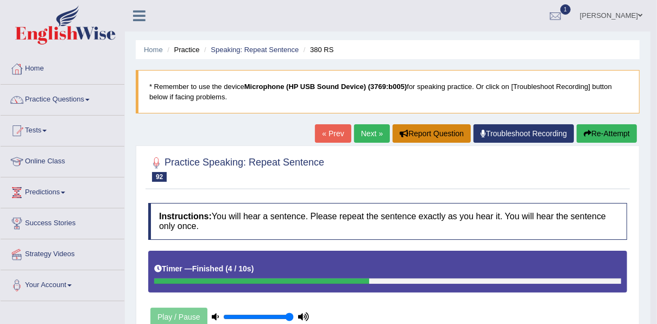
drag, startPoint x: 375, startPoint y: 135, endPoint x: 425, endPoint y: 135, distance: 50.0
click at [375, 135] on link "Next »" at bounding box center [372, 133] width 36 height 18
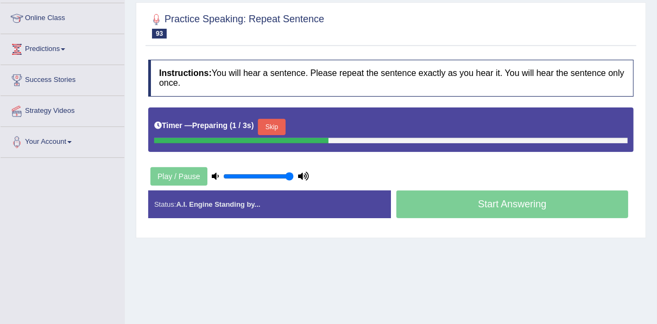
scroll to position [143, 0]
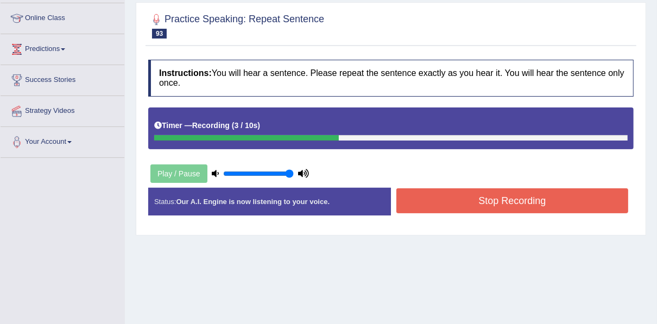
click at [486, 202] on button "Stop Recording" at bounding box center [513, 201] width 232 height 25
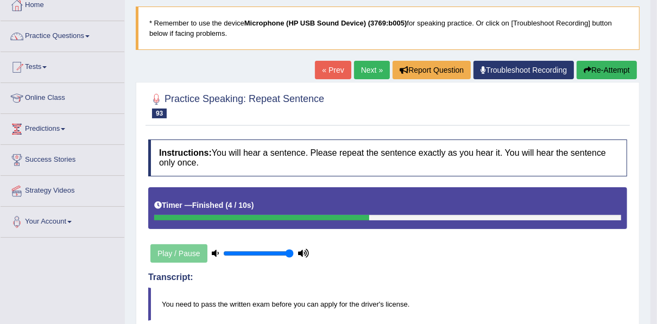
scroll to position [49, 0]
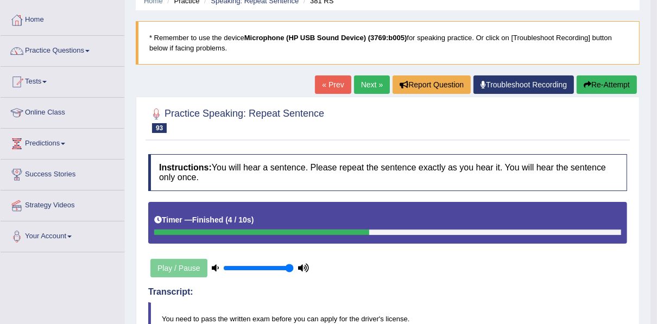
click at [381, 78] on link "Next »" at bounding box center [372, 85] width 36 height 18
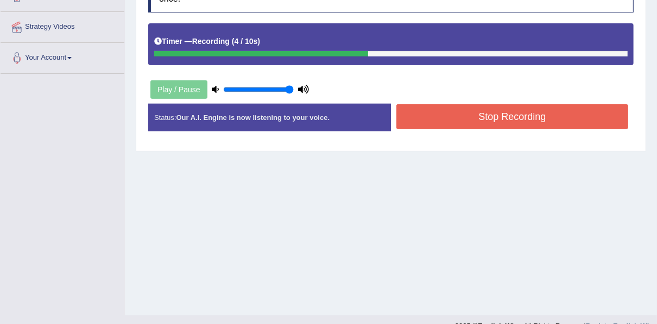
scroll to position [246, 0]
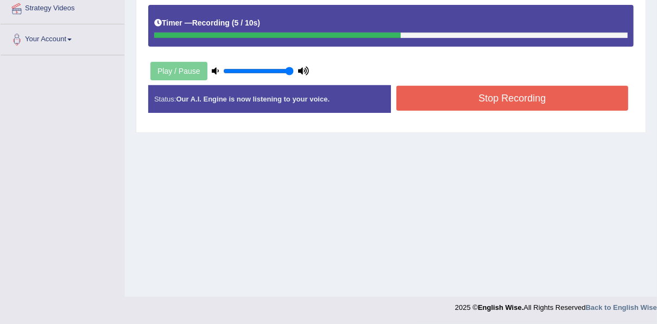
click at [505, 92] on button "Stop Recording" at bounding box center [513, 98] width 232 height 25
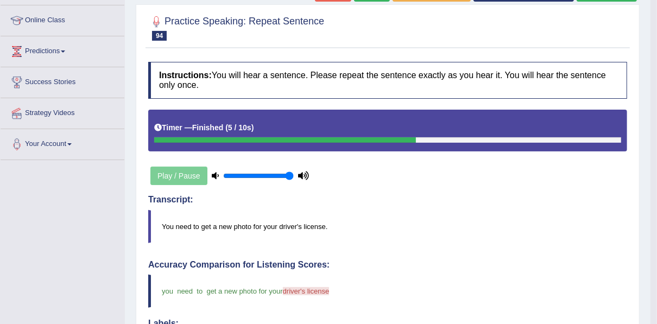
scroll to position [51, 0]
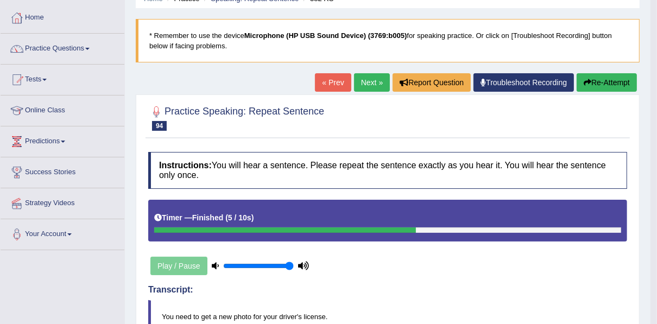
click at [374, 79] on link "Next »" at bounding box center [372, 82] width 36 height 18
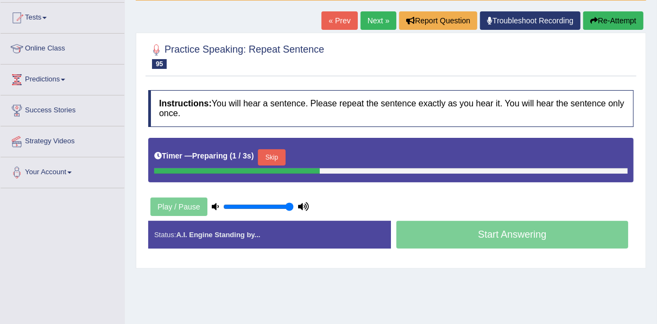
scroll to position [113, 0]
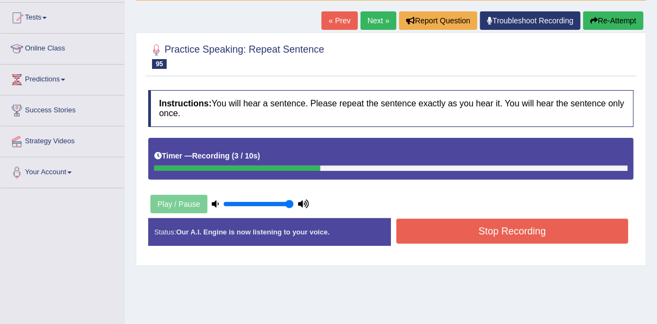
click at [455, 230] on button "Stop Recording" at bounding box center [513, 231] width 232 height 25
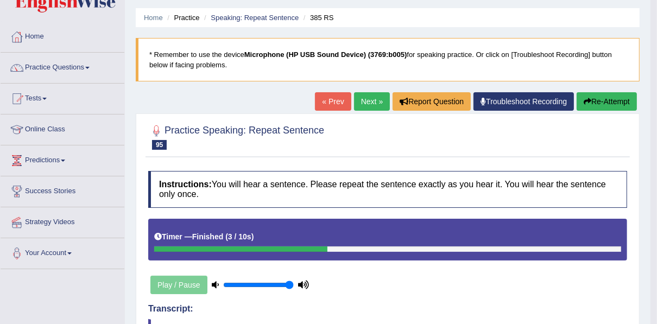
scroll to position [17, 0]
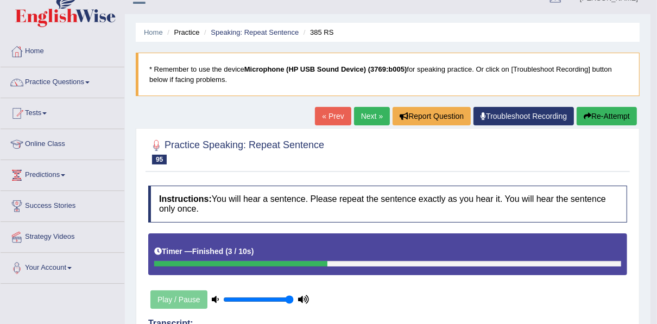
drag, startPoint x: 370, startPoint y: 116, endPoint x: 388, endPoint y: 116, distance: 18.5
click at [371, 116] on link "Next »" at bounding box center [372, 116] width 36 height 18
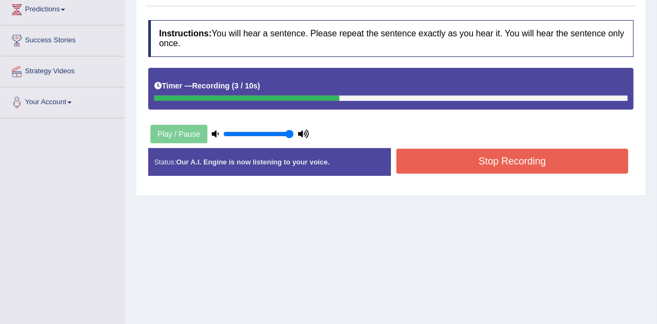
click at [501, 161] on button "Stop Recording" at bounding box center [513, 161] width 232 height 25
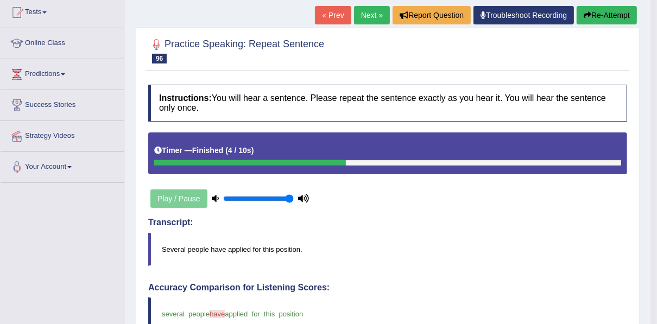
scroll to position [110, 0]
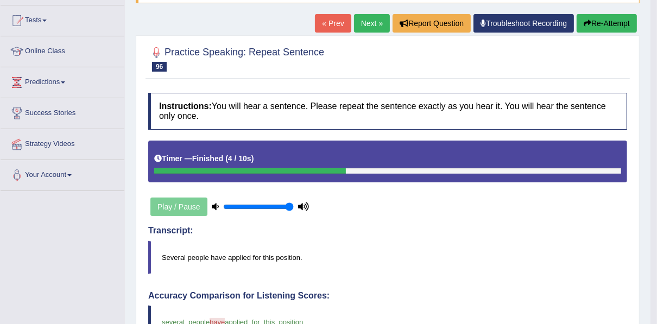
drag, startPoint x: 366, startPoint y: 26, endPoint x: 373, endPoint y: 27, distance: 6.5
click at [366, 26] on link "Next »" at bounding box center [372, 23] width 36 height 18
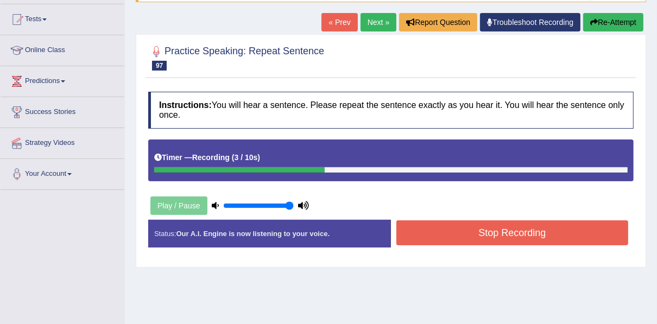
click at [495, 230] on button "Stop Recording" at bounding box center [513, 233] width 232 height 25
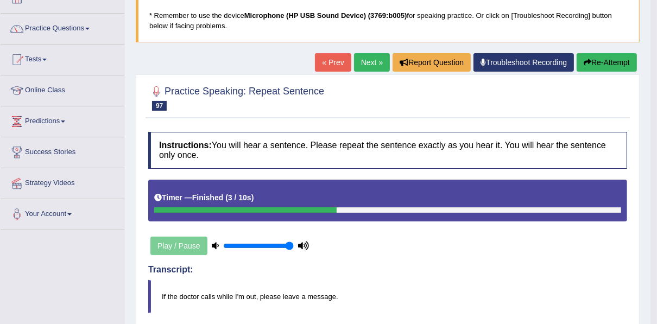
scroll to position [23, 0]
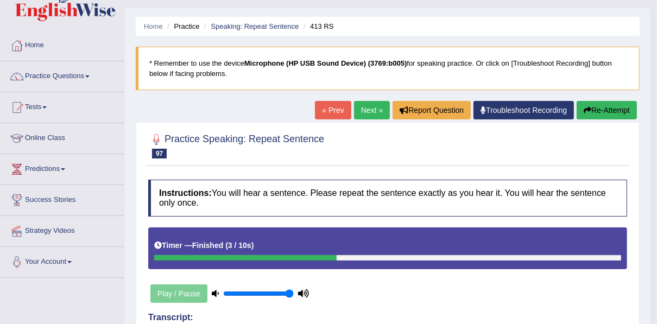
click at [358, 114] on link "Next »" at bounding box center [372, 110] width 36 height 18
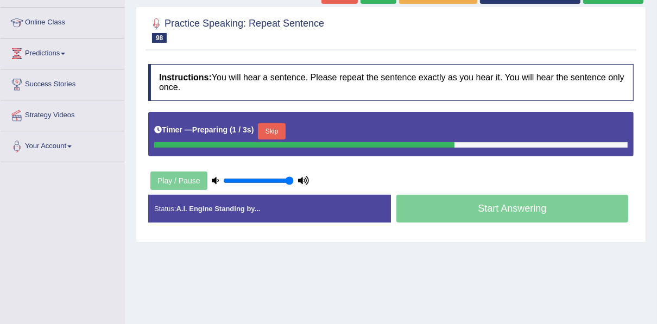
scroll to position [149, 0]
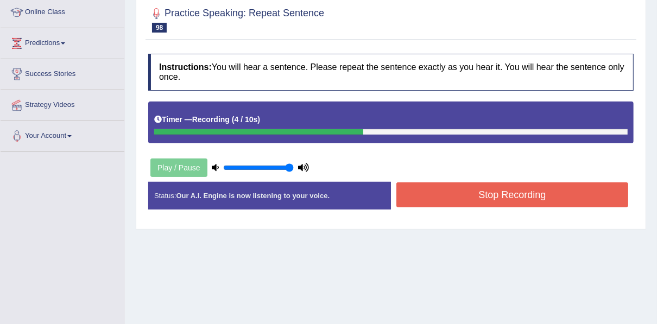
click at [498, 192] on button "Stop Recording" at bounding box center [513, 195] width 232 height 25
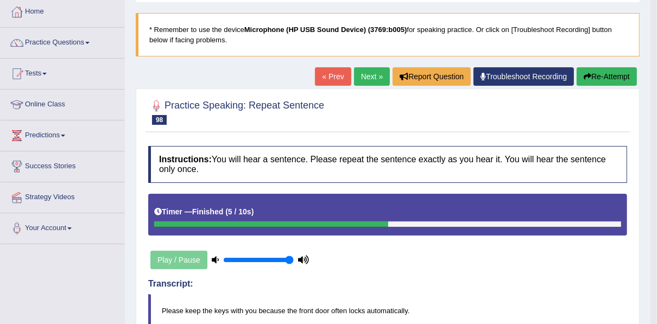
scroll to position [54, 0]
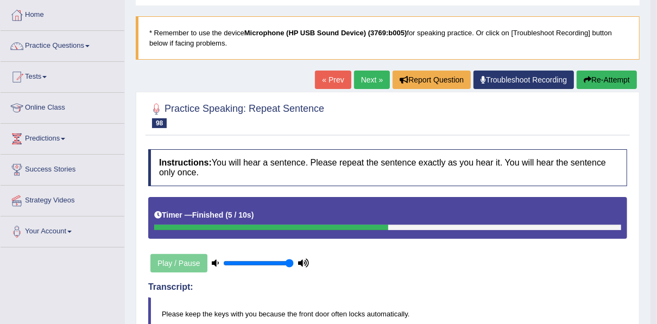
click at [372, 74] on link "Next »" at bounding box center [372, 80] width 36 height 18
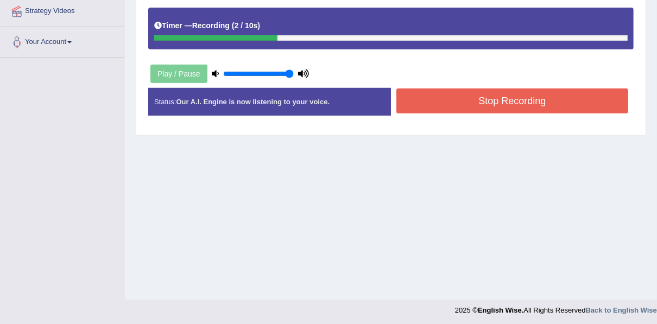
click at [437, 94] on button "Stop Recording" at bounding box center [513, 101] width 232 height 25
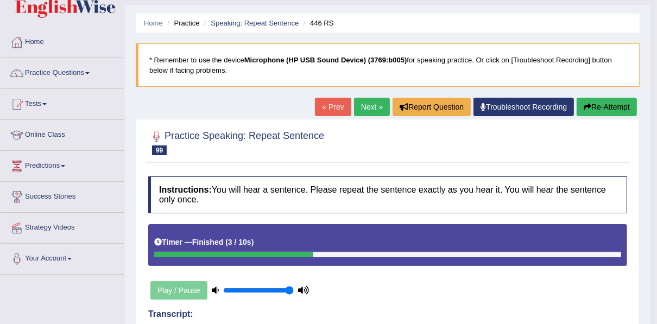
scroll to position [22, 0]
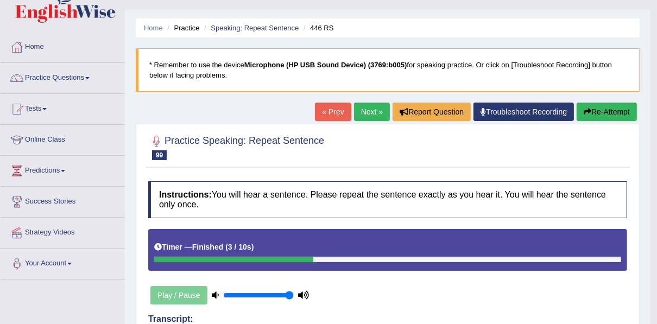
drag, startPoint x: 376, startPoint y: 106, endPoint x: 384, endPoint y: 106, distance: 7.6
click at [376, 106] on link "Next »" at bounding box center [372, 112] width 36 height 18
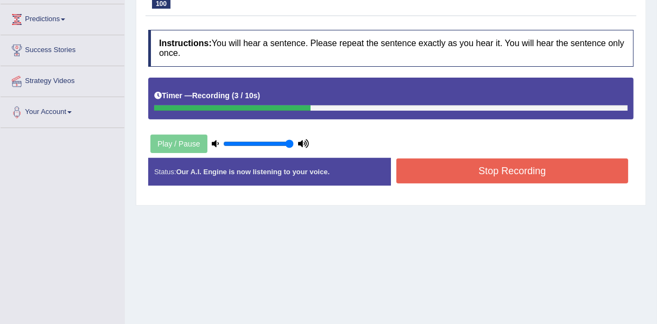
click at [529, 170] on button "Stop Recording" at bounding box center [513, 171] width 232 height 25
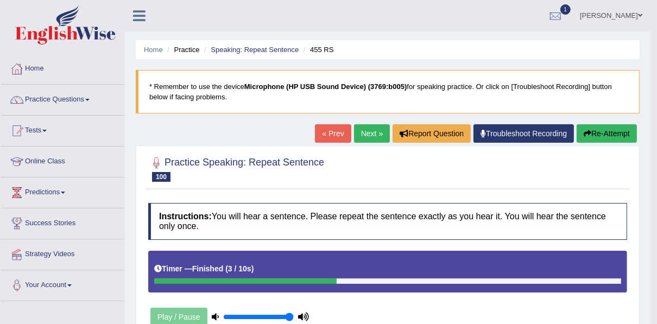
drag, startPoint x: 362, startPoint y: 130, endPoint x: 368, endPoint y: 131, distance: 5.5
click at [363, 131] on link "Next »" at bounding box center [372, 133] width 36 height 18
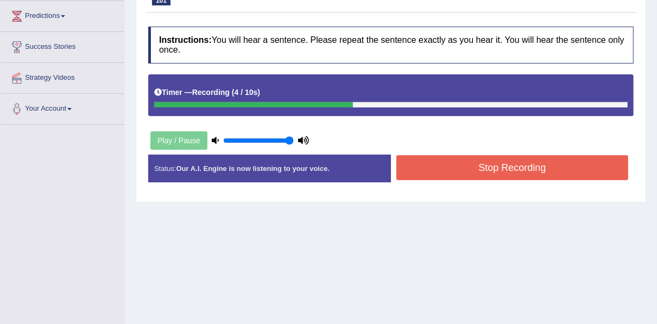
click at [497, 162] on button "Stop Recording" at bounding box center [513, 167] width 232 height 25
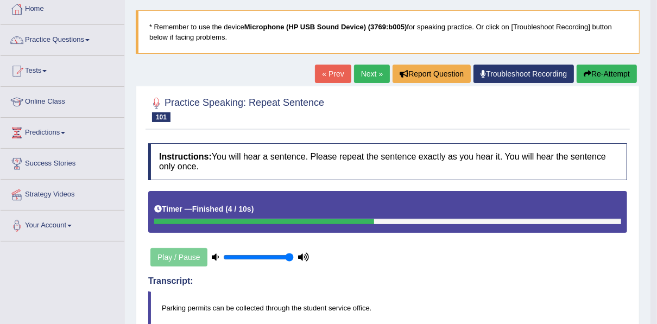
scroll to position [42, 0]
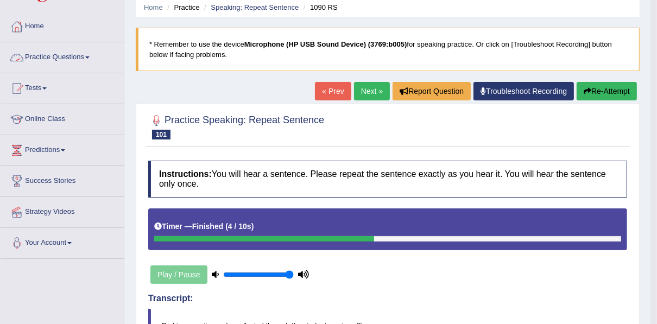
click at [70, 60] on link "Practice Questions" at bounding box center [63, 55] width 124 height 27
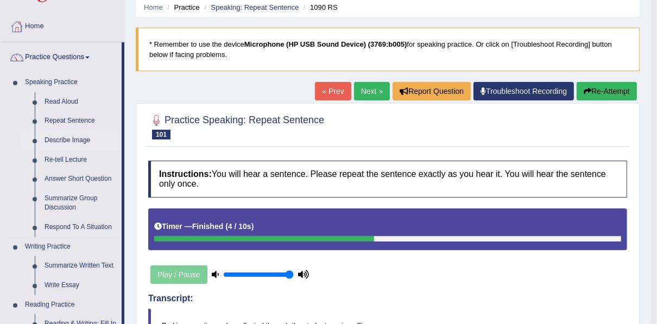
click at [71, 143] on link "Describe Image" at bounding box center [81, 141] width 82 height 20
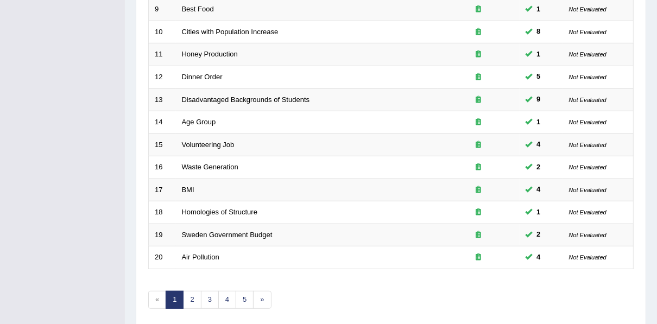
scroll to position [390, 0]
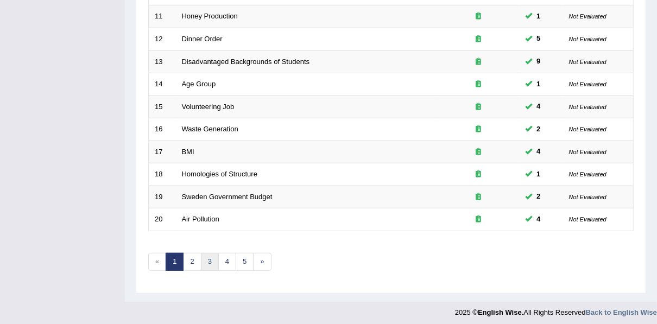
click at [209, 253] on link "3" at bounding box center [210, 262] width 18 height 18
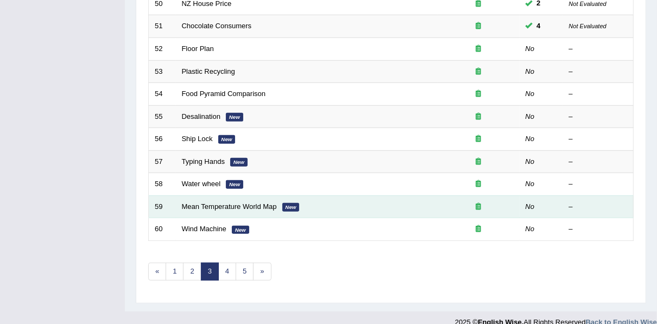
scroll to position [375, 0]
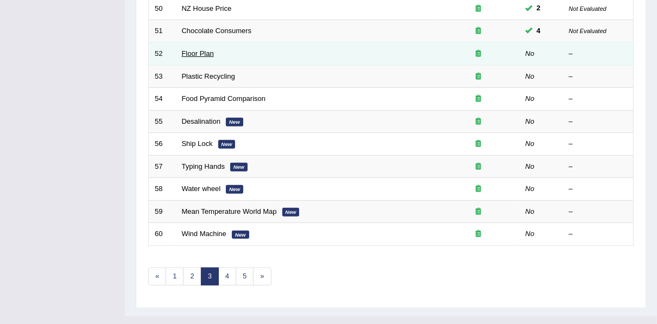
click at [194, 49] on link "Floor Plan" at bounding box center [198, 53] width 32 height 8
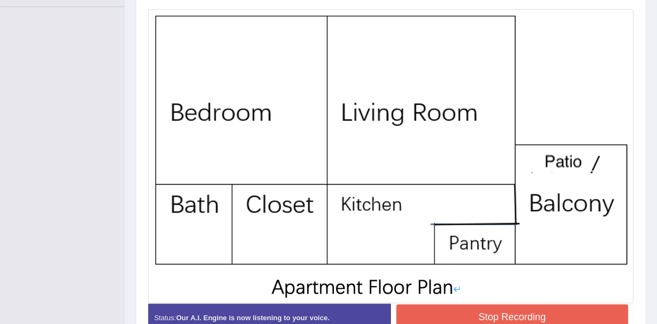
scroll to position [356, 0]
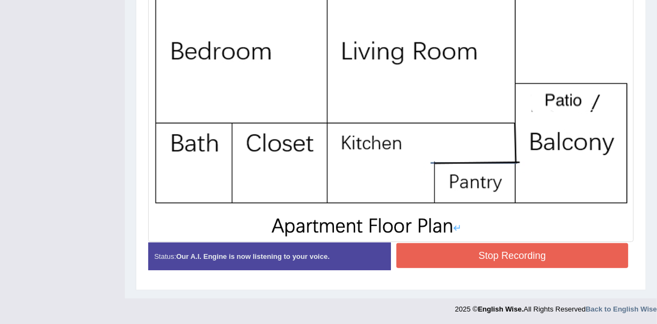
click at [574, 249] on button "Stop Recording" at bounding box center [513, 255] width 232 height 25
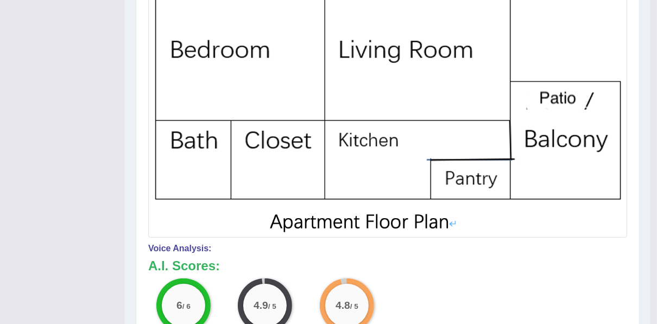
drag, startPoint x: 657, startPoint y: 137, endPoint x: 663, endPoint y: 85, distance: 52.5
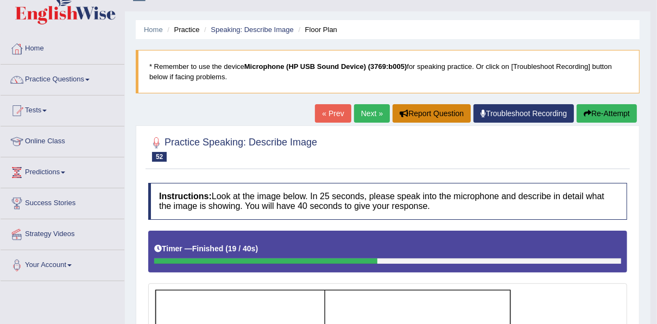
scroll to position [18, 0]
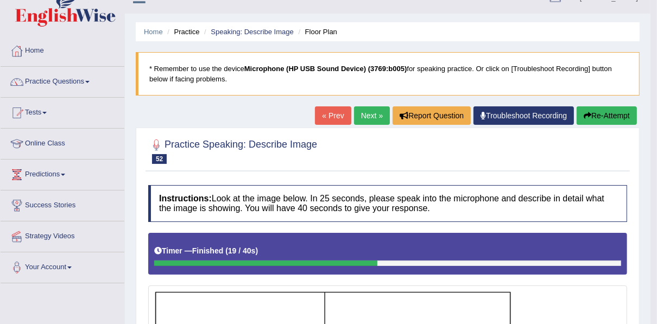
click at [374, 116] on link "Next »" at bounding box center [372, 115] width 36 height 18
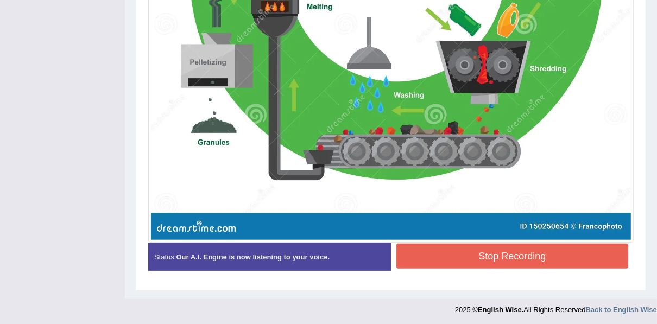
scroll to position [575, 0]
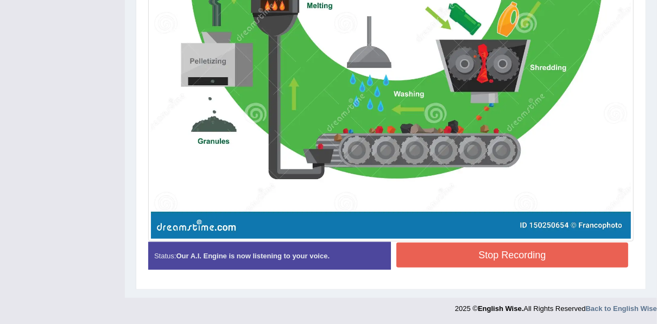
click at [543, 249] on button "Stop Recording" at bounding box center [513, 255] width 232 height 25
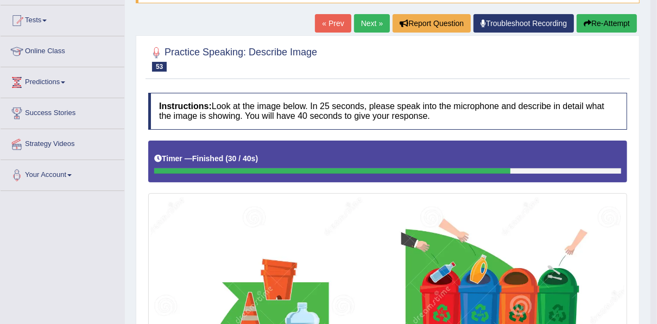
scroll to position [106, 0]
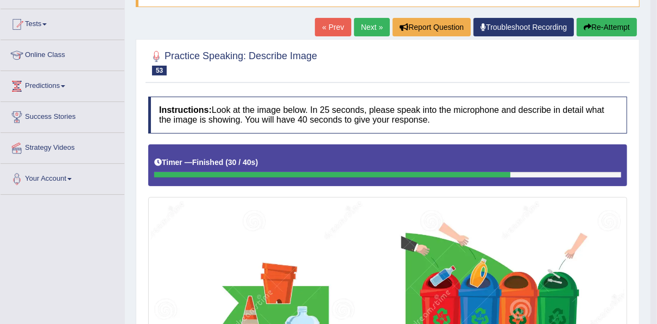
click at [367, 32] on link "Next »" at bounding box center [372, 27] width 36 height 18
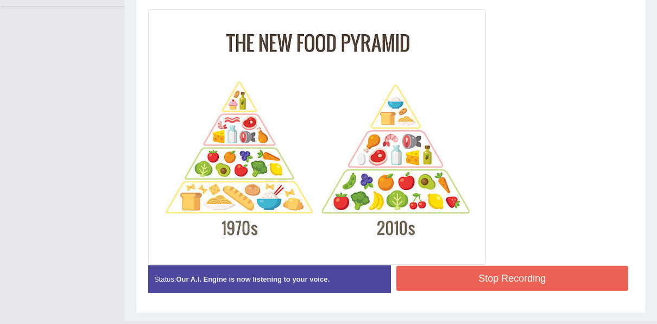
scroll to position [317, 0]
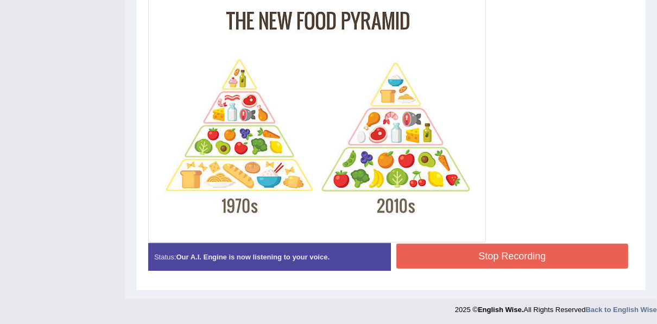
click at [531, 247] on button "Stop Recording" at bounding box center [513, 256] width 232 height 25
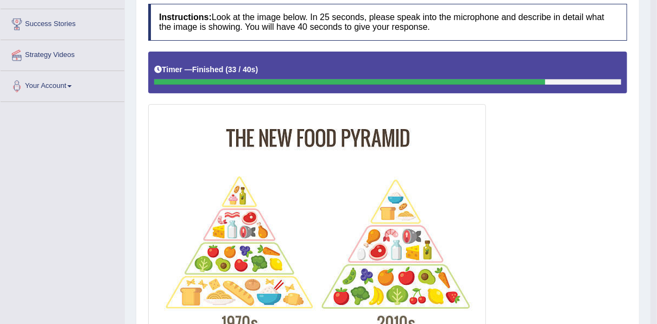
scroll to position [0, 0]
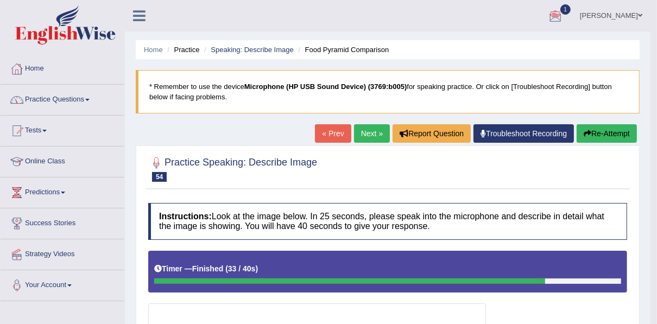
click at [61, 97] on link "Practice Questions" at bounding box center [63, 98] width 124 height 27
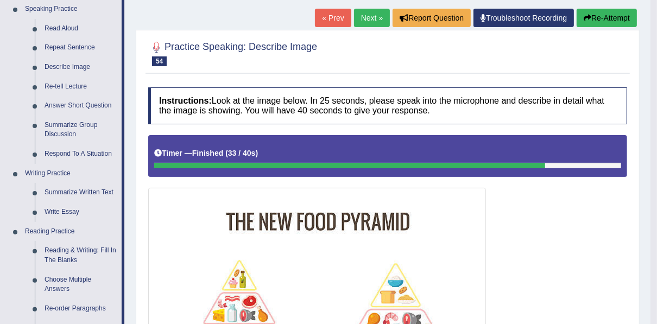
scroll to position [111, 0]
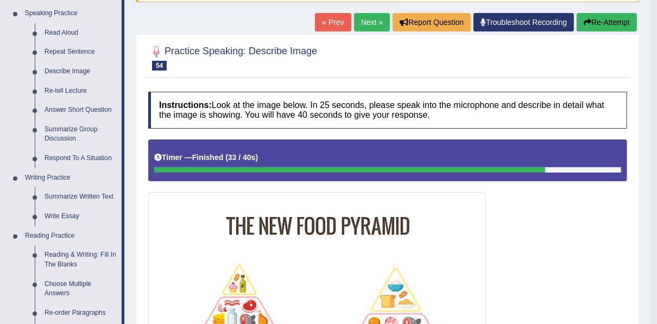
drag, startPoint x: 579, startPoint y: 161, endPoint x: 454, endPoint y: 90, distance: 143.8
click at [578, 164] on div "Timer — Finished ( 33 / 40s )" at bounding box center [387, 157] width 467 height 19
click at [461, 93] on h4 "Instructions: Look at the image below. In 25 seconds, please speak into the mic…" at bounding box center [387, 110] width 479 height 36
click at [454, 92] on h4 "Instructions: Look at the image below. In 25 seconds, please speak into the mic…" at bounding box center [387, 110] width 479 height 36
